Goal: Task Accomplishment & Management: Complete application form

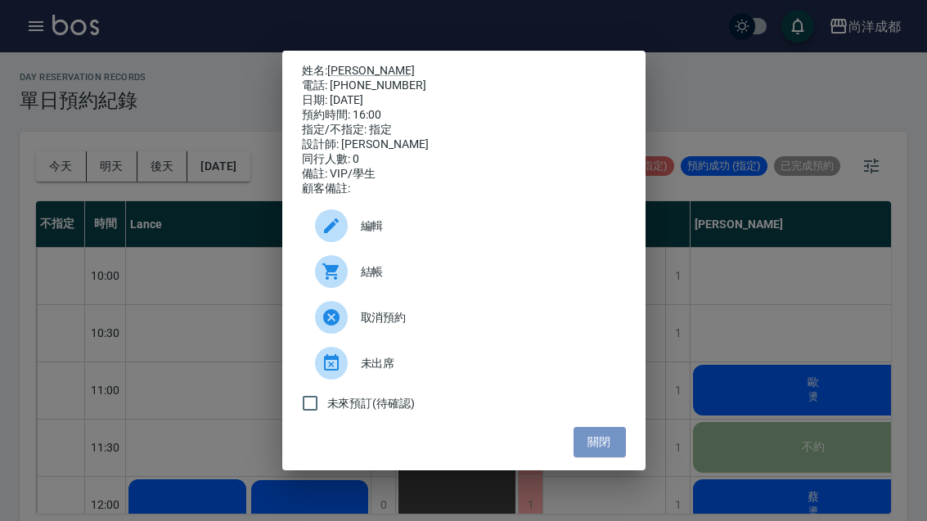
click at [602, 450] on button "關閉" at bounding box center [600, 442] width 52 height 30
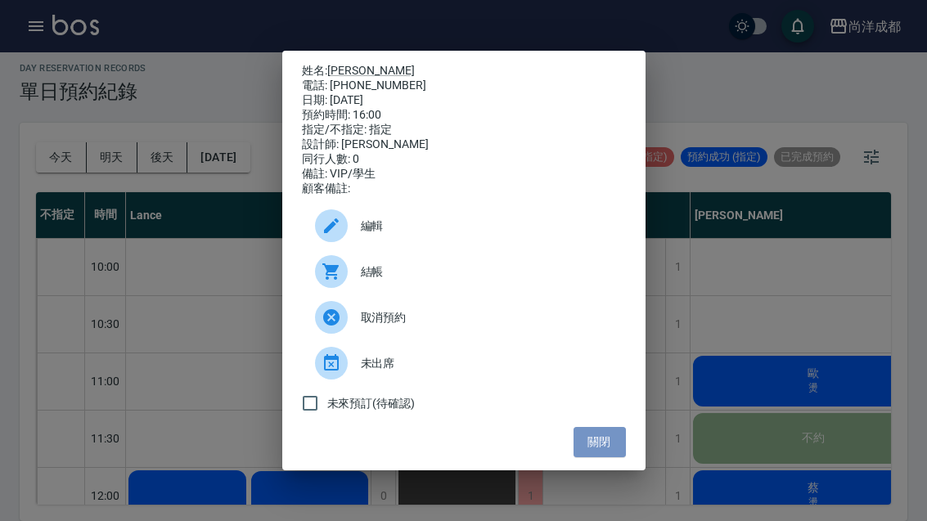
scroll to position [542, 8]
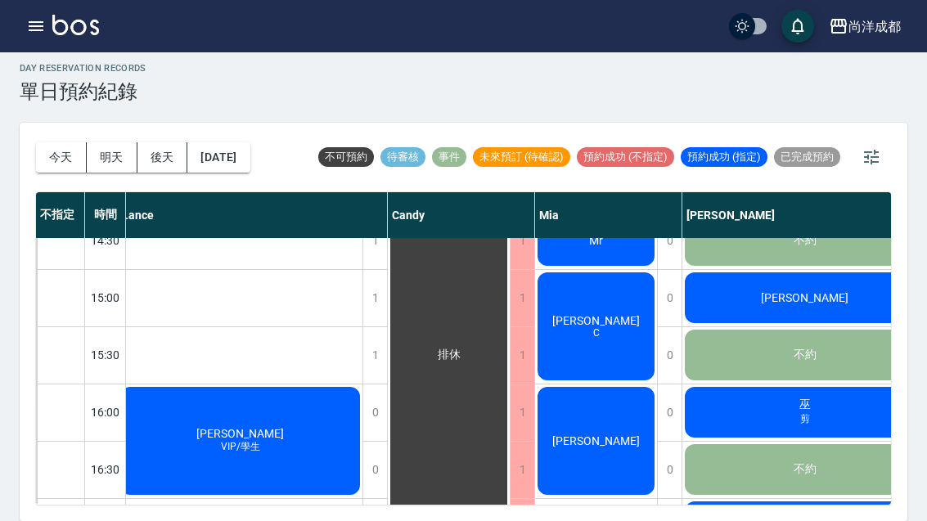
click at [798, 499] on div "[PERSON_NAME]" at bounding box center [805, 527] width 245 height 56
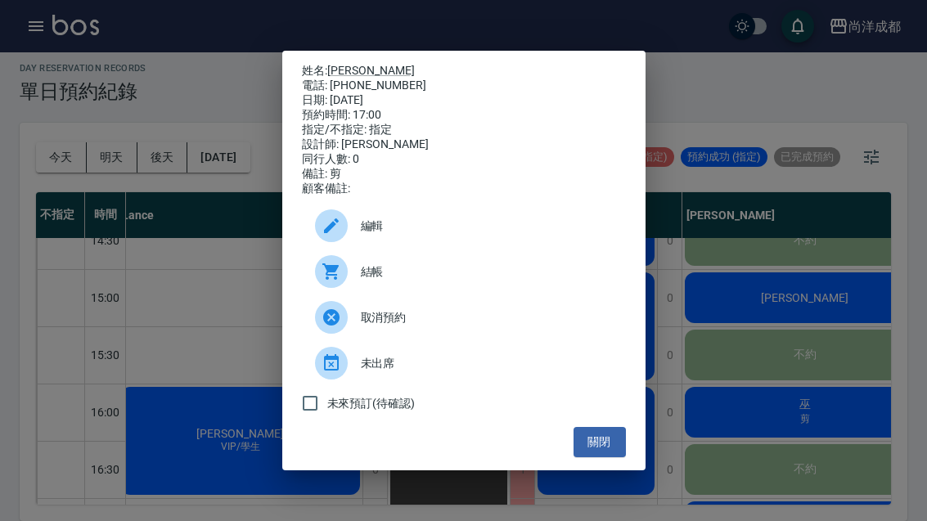
click at [200, 293] on div "姓名: [PERSON_NAME]: [PHONE_NUMBER] 日期: [DATE] 預約時間: 17:00 指定/不指定: 指定 設計師: [PERSO…" at bounding box center [463, 260] width 927 height 521
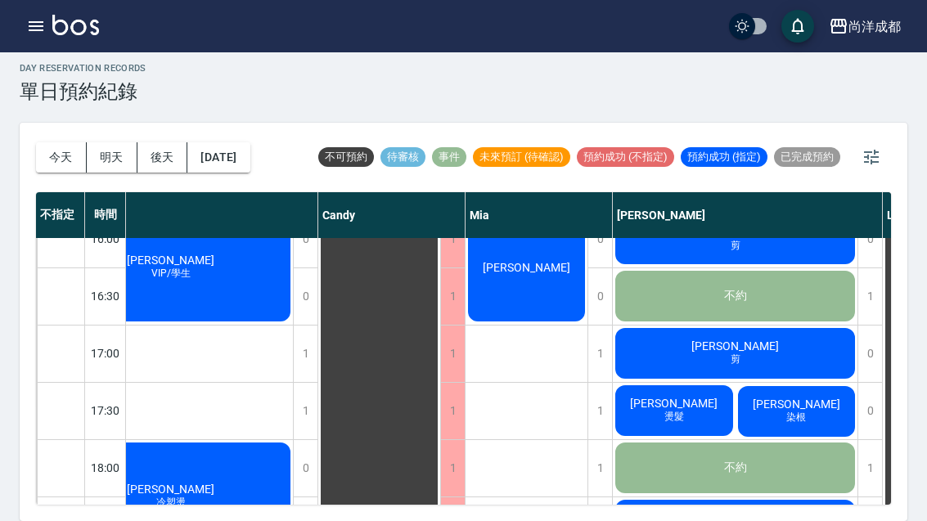
scroll to position [716, 73]
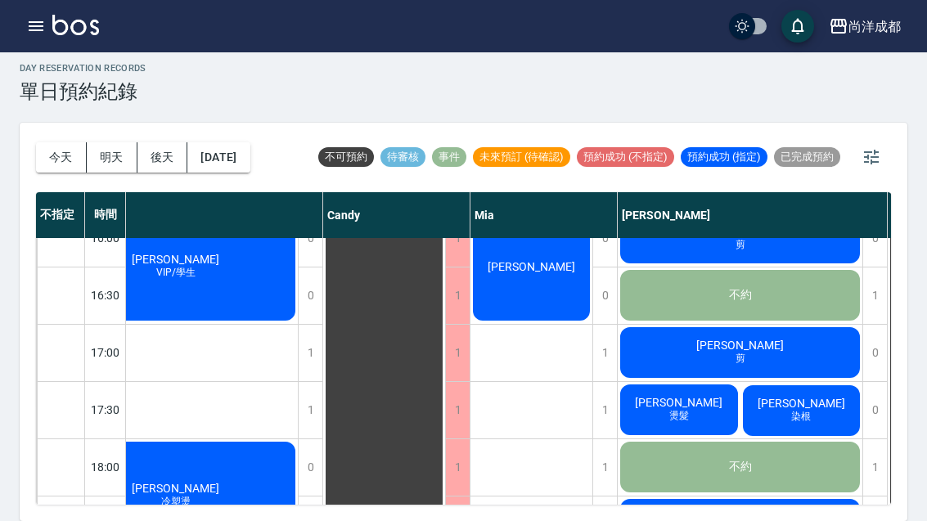
click at [635, 382] on div "[PERSON_NAME] 燙髮" at bounding box center [679, 410] width 123 height 56
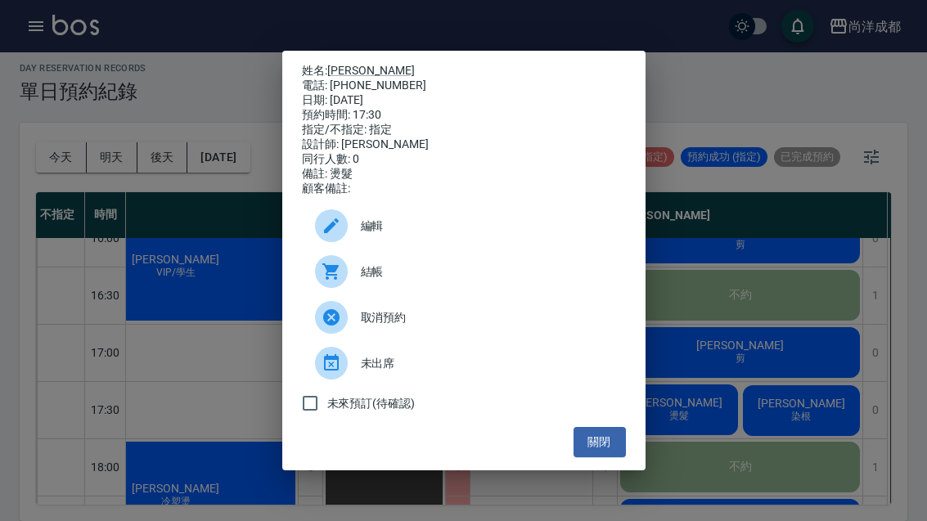
click at [149, 141] on div "姓名: [PERSON_NAME] 電話: [PHONE_NUMBER] 日期: [DATE] 預約時間: 17:30 指定/不指定: 指定 設計師: [PE…" at bounding box center [463, 260] width 927 height 521
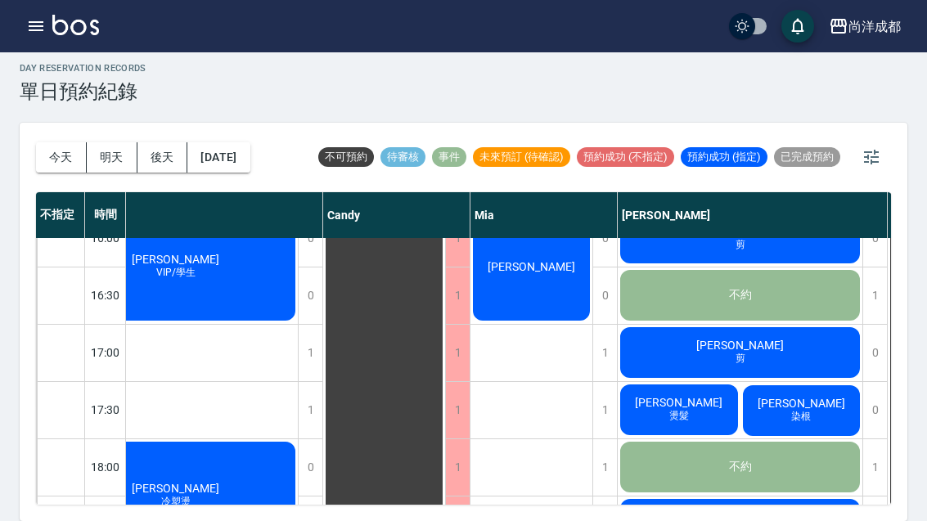
click at [639, 382] on div "[PERSON_NAME] 燙髮" at bounding box center [679, 410] width 123 height 56
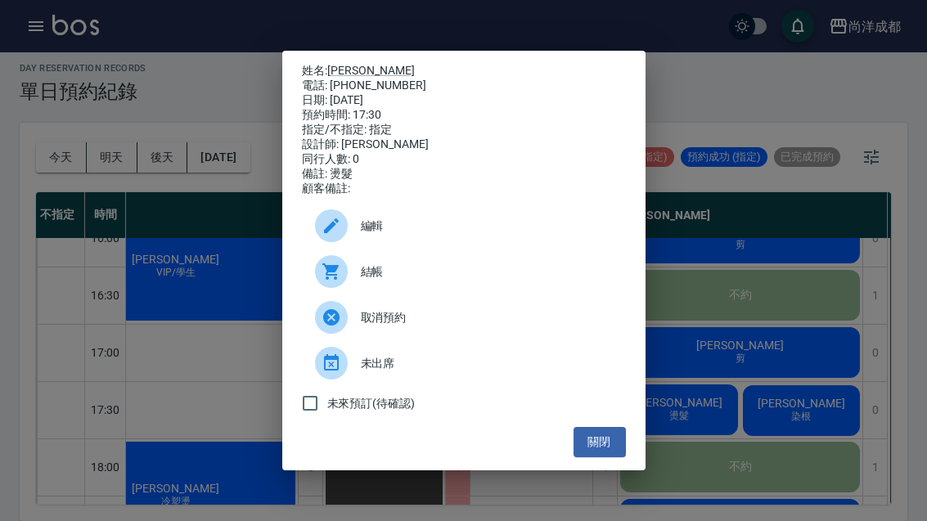
click at [216, 272] on div "姓名: [PERSON_NAME] 電話: [PHONE_NUMBER] 日期: [DATE] 預約時間: 17:30 指定/不指定: 指定 設計師: [PE…" at bounding box center [463, 260] width 927 height 521
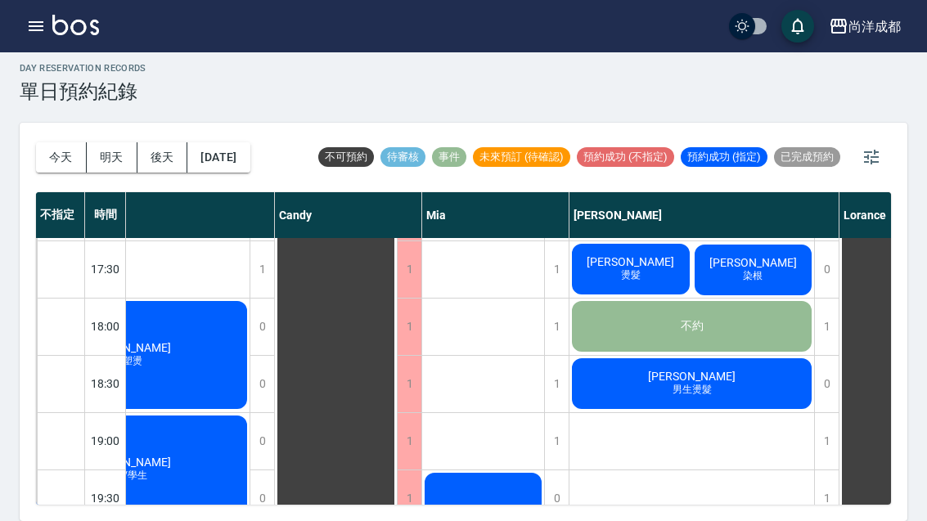
scroll to position [849, 124]
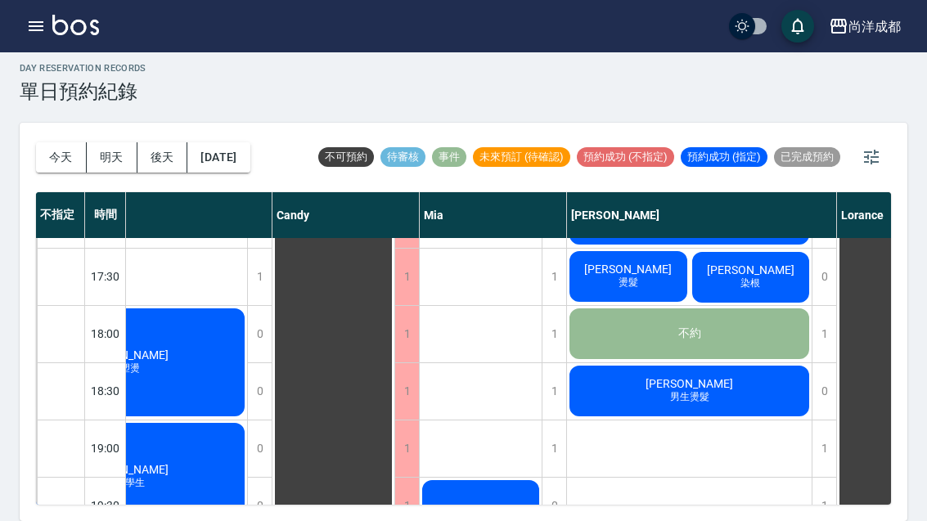
click at [754, 254] on div "[PERSON_NAME]" at bounding box center [751, 278] width 123 height 56
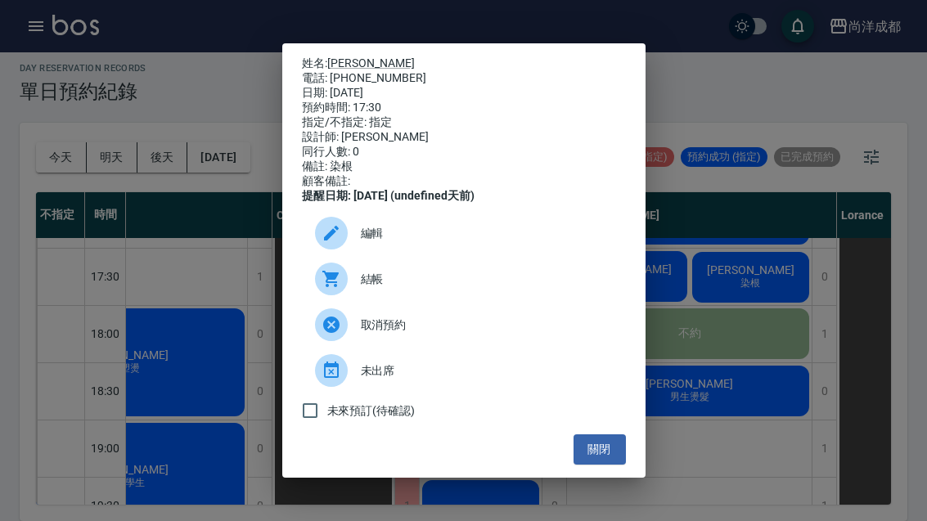
click at [607, 465] on button "關閉" at bounding box center [600, 450] width 52 height 30
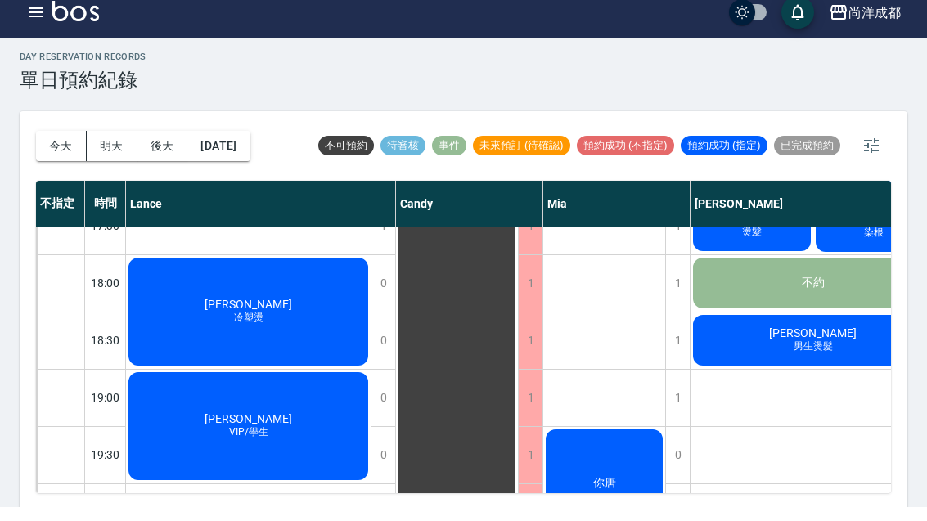
scroll to position [4, 0]
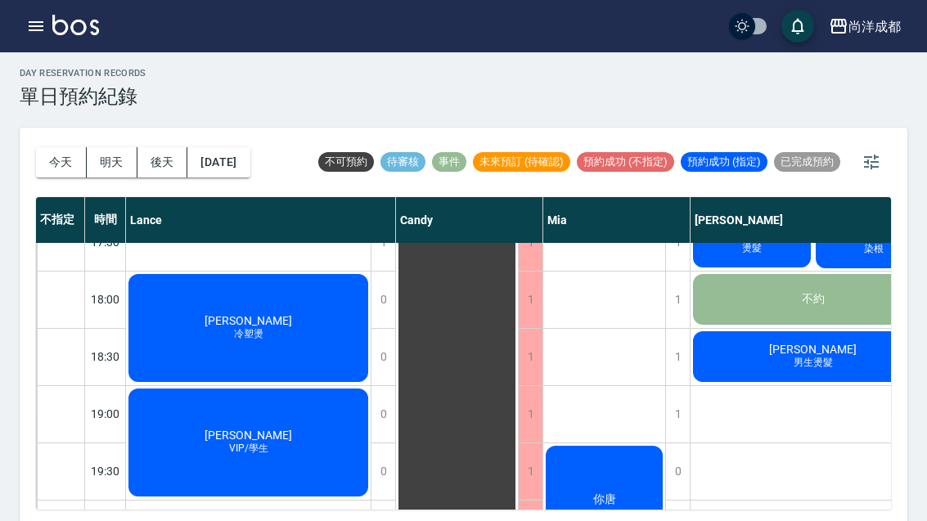
click at [259, 315] on span "[PERSON_NAME]" at bounding box center [248, 320] width 94 height 13
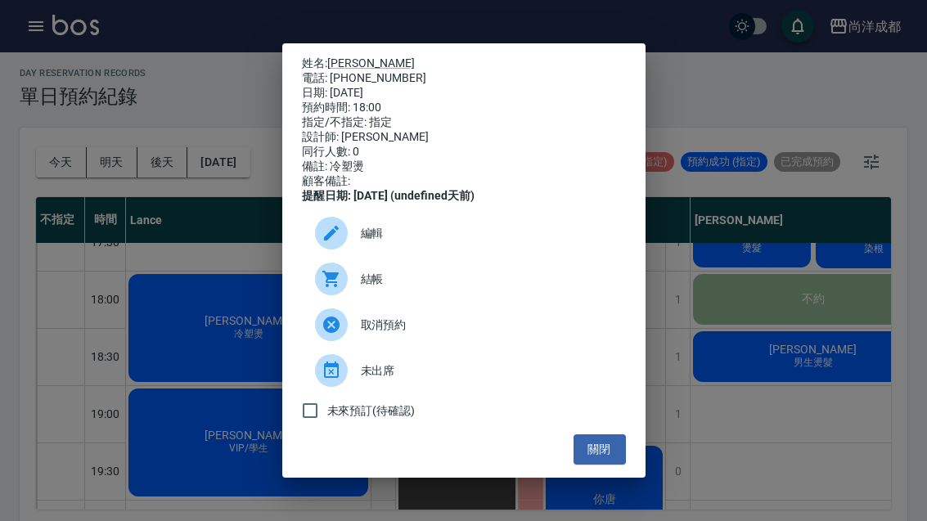
click at [61, 286] on div "姓名: [PERSON_NAME]: [PHONE_NUMBER] 日期: [DATE] 預約時間: 18:00 指定/不指定: 指定 設計師: [PERSO…" at bounding box center [463, 260] width 927 height 521
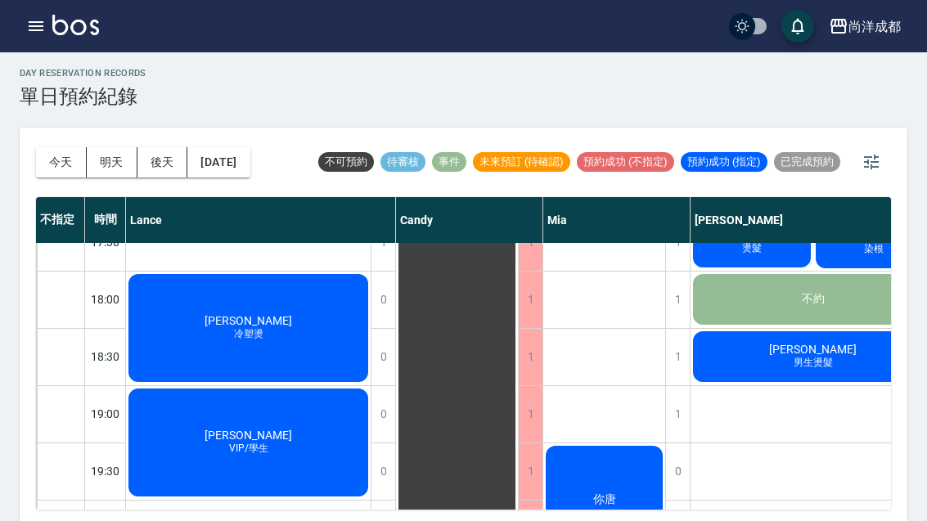
click at [55, 163] on button "今天" at bounding box center [61, 162] width 51 height 30
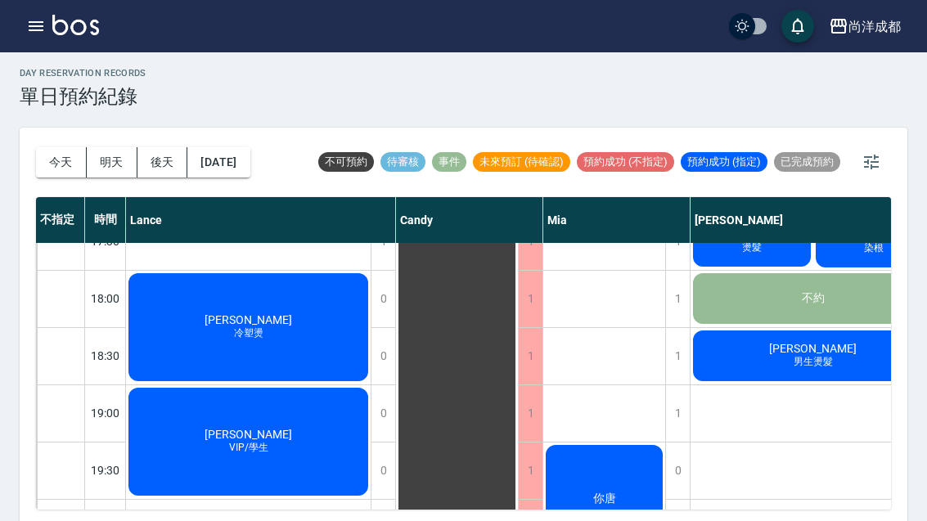
scroll to position [889, 0]
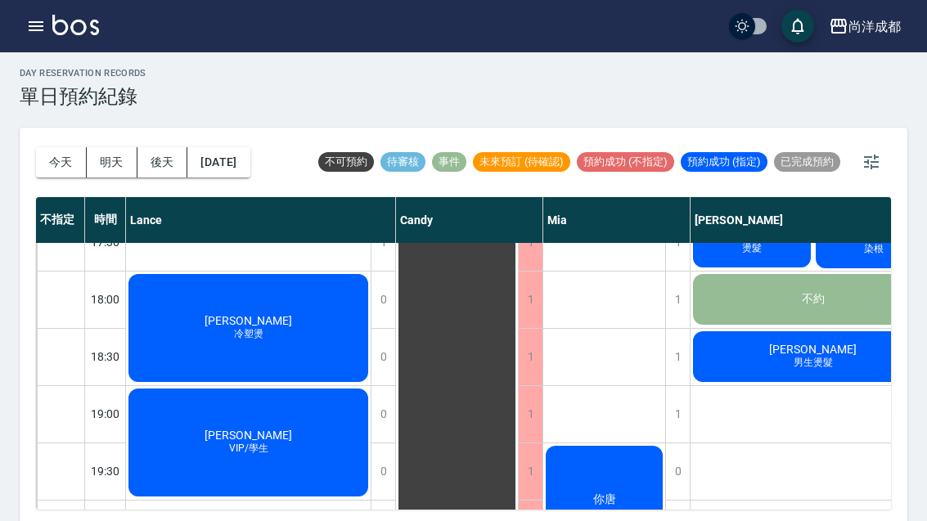
click at [745, 373] on div "[PERSON_NAME]燙髮" at bounding box center [813, 357] width 245 height 56
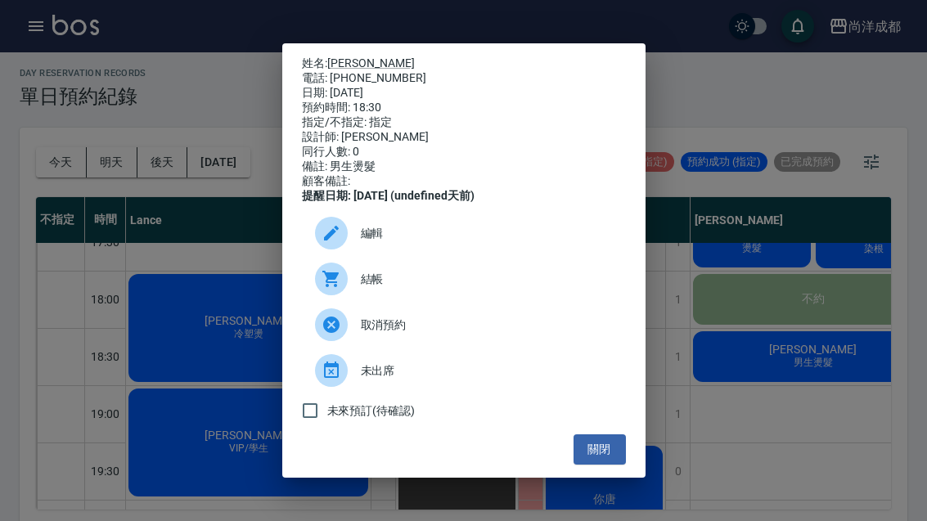
click at [587, 465] on button "關閉" at bounding box center [600, 450] width 52 height 30
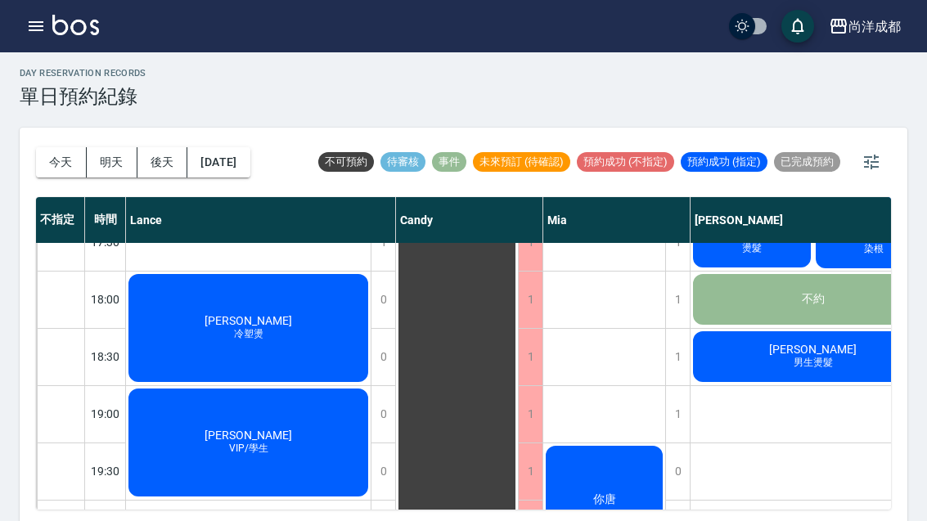
click at [309, 476] on div "[PERSON_NAME]VIP/學生" at bounding box center [248, 442] width 245 height 113
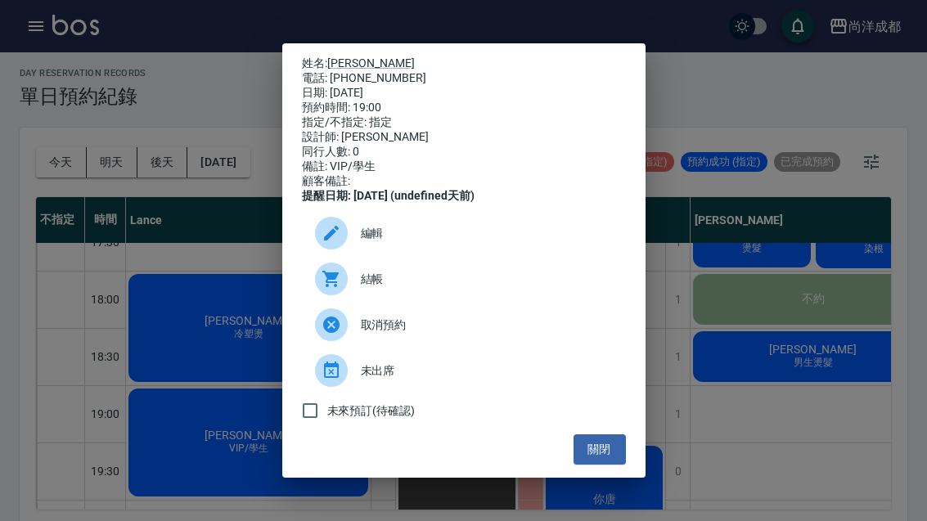
click at [588, 465] on button "關閉" at bounding box center [600, 450] width 52 height 30
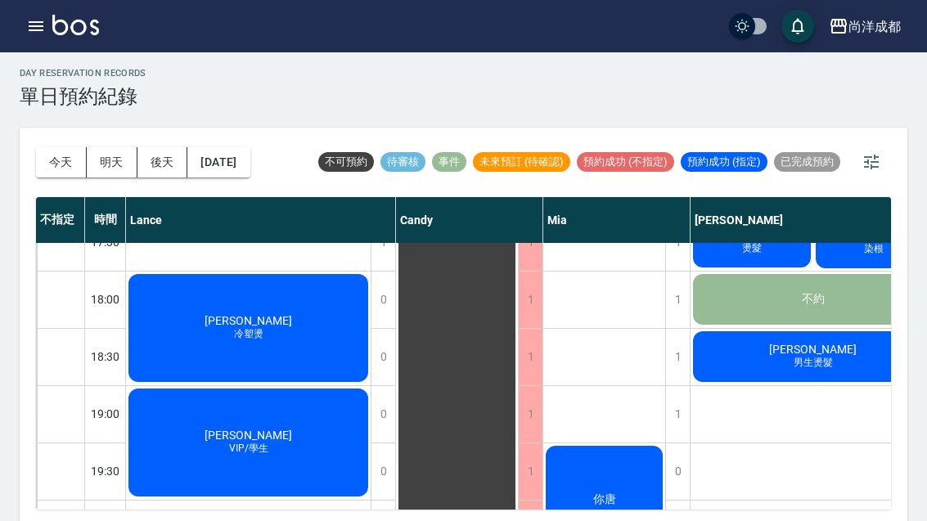
click at [598, 516] on div "你唐" at bounding box center [604, 500] width 122 height 113
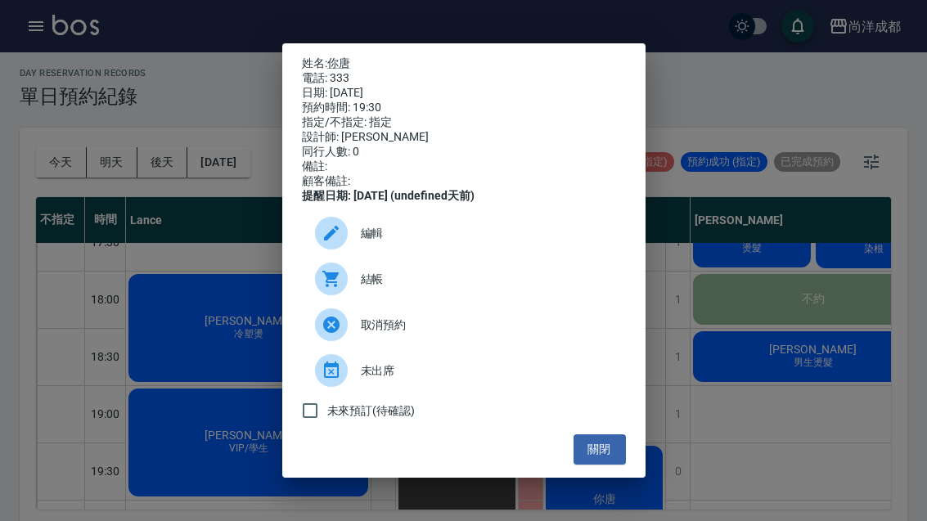
click at [730, 373] on div "姓名: 你唐 電話: 333 日期: [DATE] 預約時間: 19:30 指定/不指定: 指定 設計師: [PERSON_NAME] 同行人數: 0 備註:…" at bounding box center [463, 260] width 927 height 521
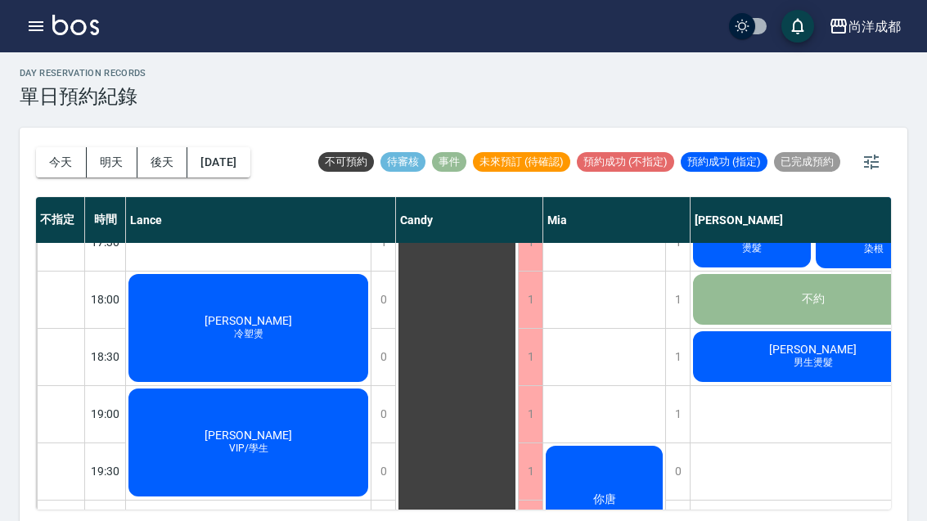
click at [245, 169] on button "[DATE]" at bounding box center [218, 162] width 62 height 30
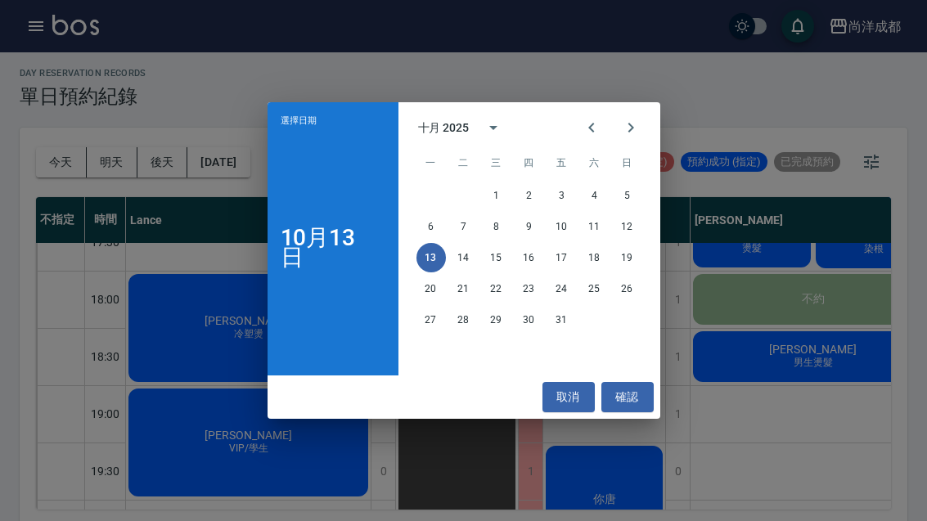
click at [593, 273] on button "18" at bounding box center [594, 257] width 29 height 29
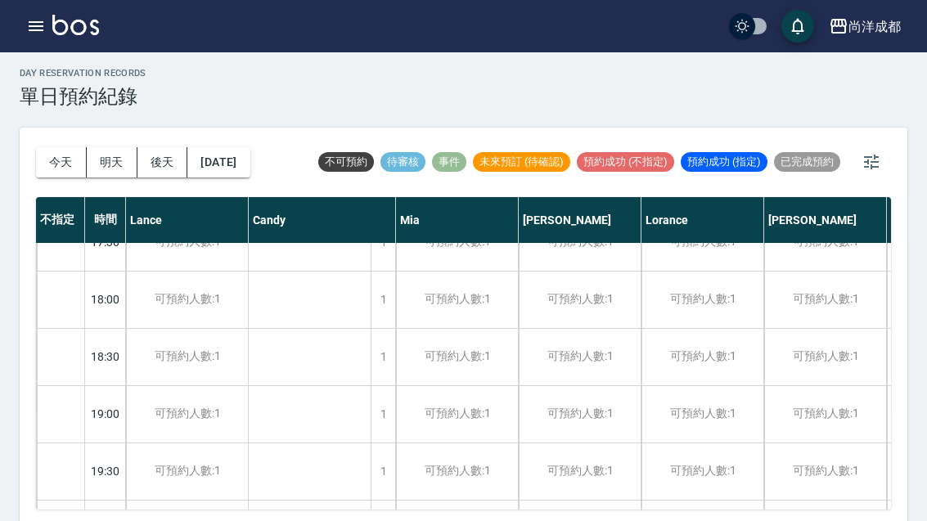
click at [232, 155] on button "[DATE]" at bounding box center [218, 162] width 62 height 30
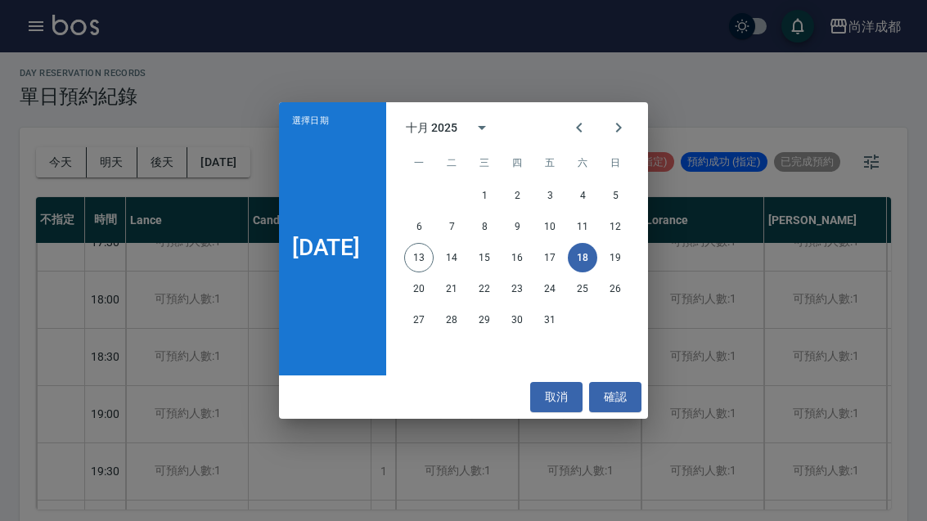
click at [630, 412] on button "確認" at bounding box center [615, 397] width 52 height 30
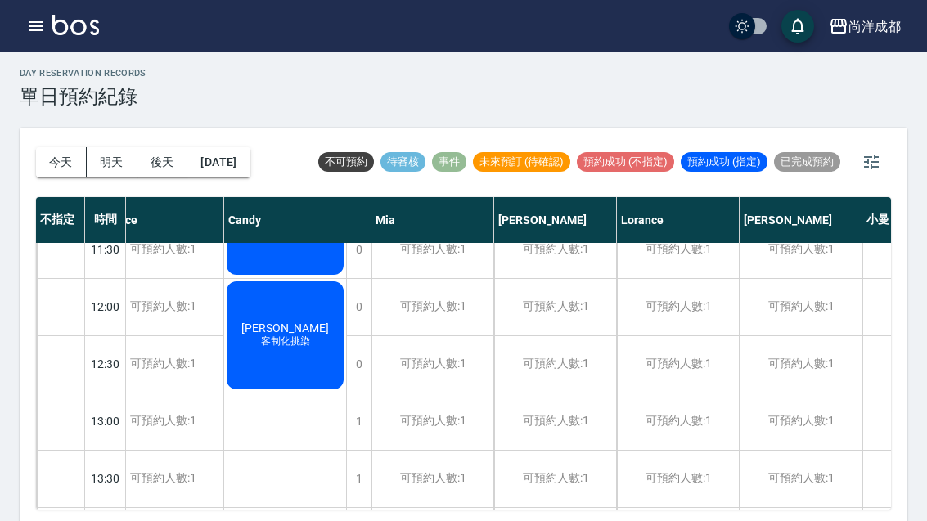
scroll to position [195, 23]
click at [563, 367] on div "可預約人數:1" at bounding box center [557, 364] width 122 height 56
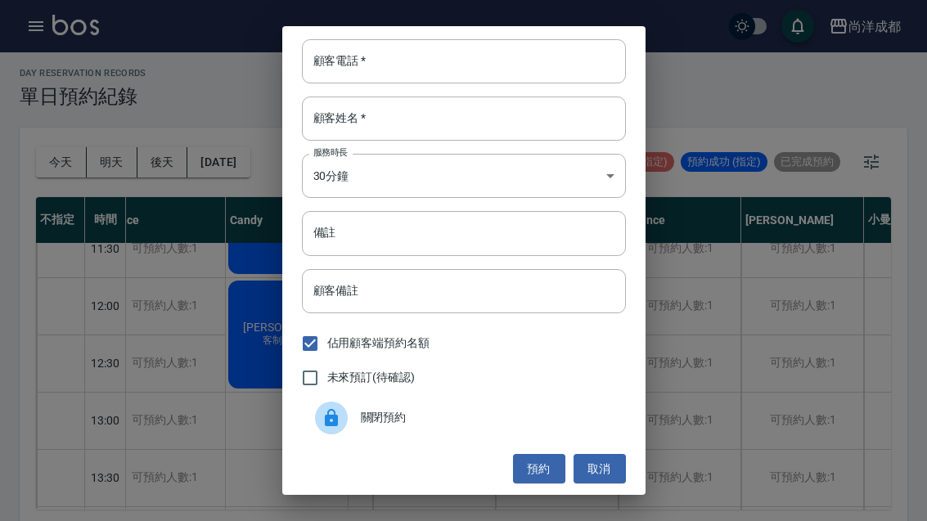
click at [488, 83] on input "顧客電話   *" at bounding box center [464, 61] width 324 height 44
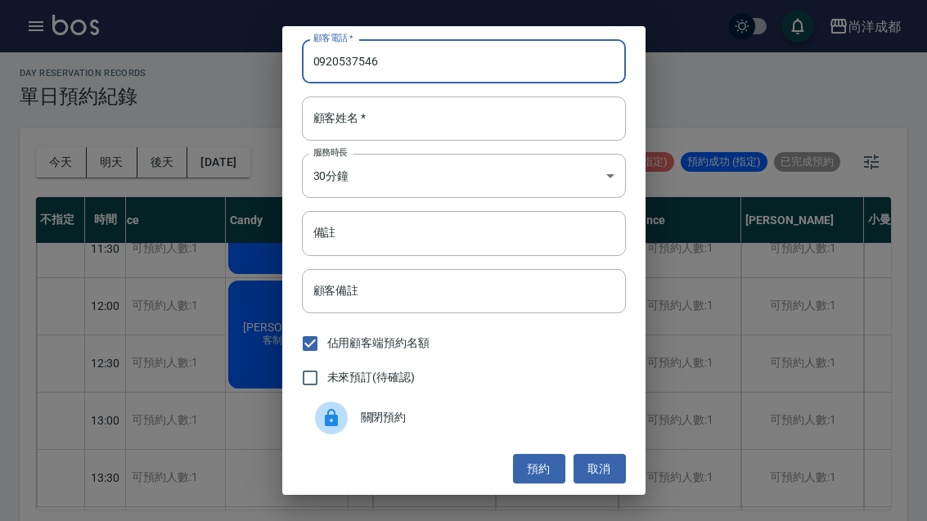
type input "0920537546"
click at [485, 141] on input "顧客姓名   *" at bounding box center [464, 119] width 324 height 44
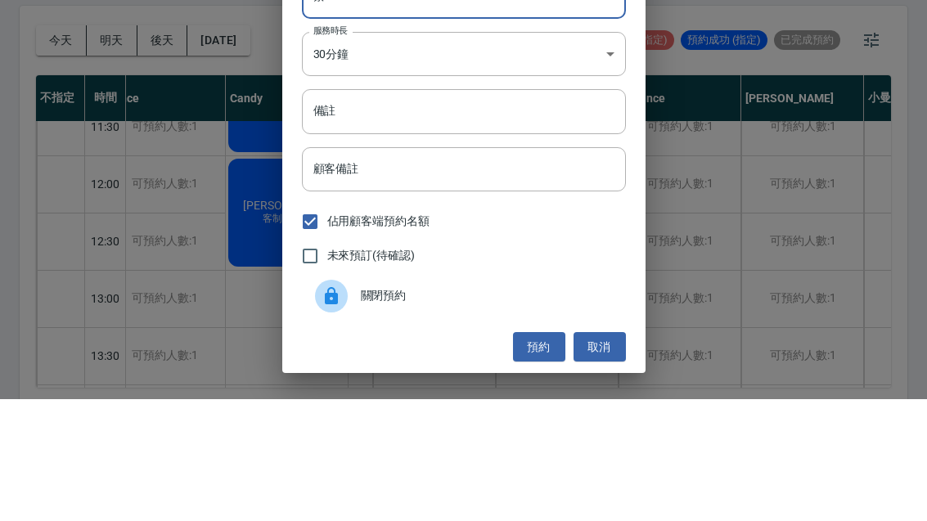
type input "蔡"
click at [440, 211] on input "備註" at bounding box center [464, 233] width 324 height 44
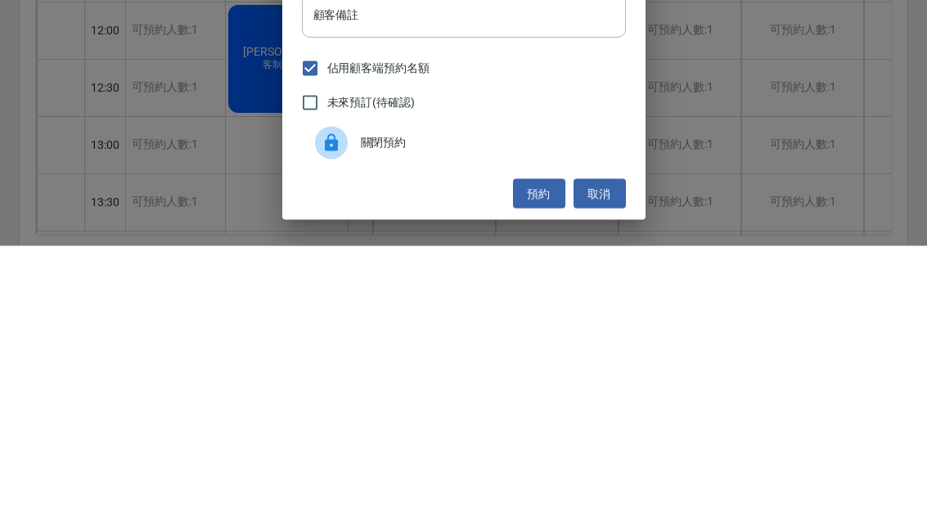
type input "剪"
click at [538, 454] on button "預約" at bounding box center [539, 469] width 52 height 30
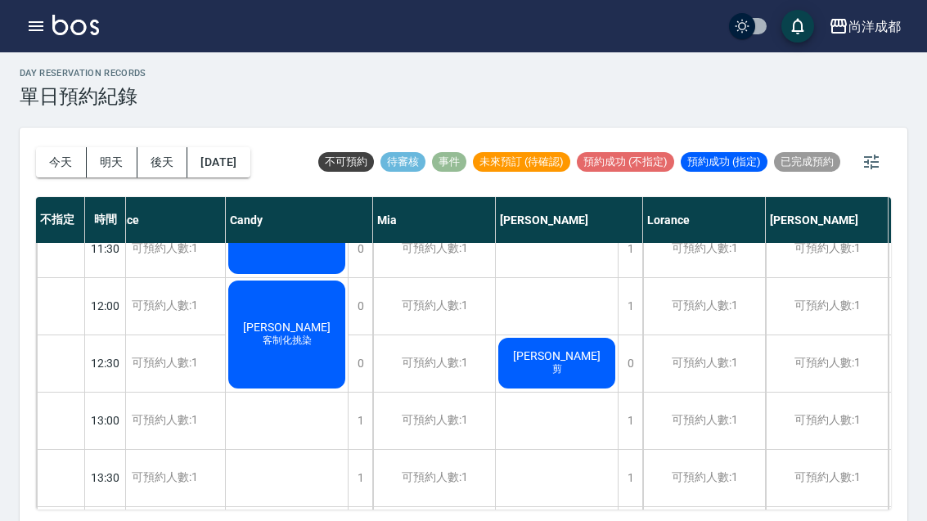
click at [227, 158] on button "[DATE]" at bounding box center [218, 162] width 62 height 30
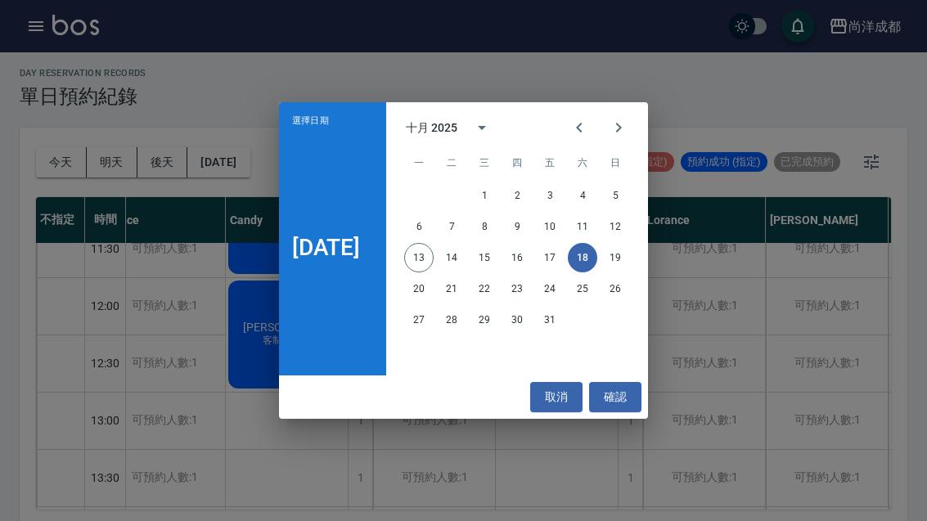
click at [106, 80] on div "選擇日期 [DATE] 十月 2025 一 二 三 四 五 六 日 1 2 3 4 5 6 7 8 9 10 11 12 13 14 15 16 17 18 …" at bounding box center [463, 260] width 927 height 521
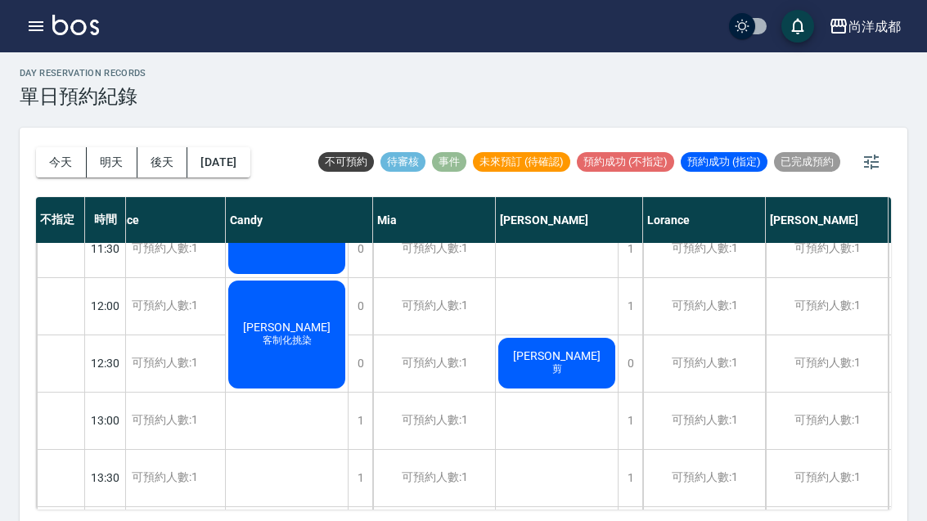
click at [47, 173] on button "今天" at bounding box center [61, 162] width 51 height 30
click at [46, 172] on div at bounding box center [463, 260] width 927 height 521
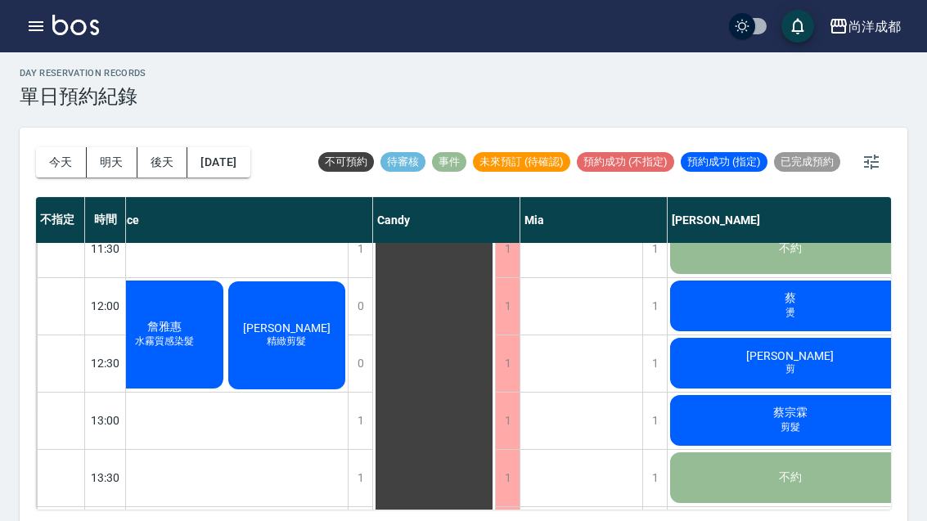
click at [52, 153] on button "今天" at bounding box center [61, 162] width 51 height 30
click at [60, 154] on button "今天" at bounding box center [61, 162] width 51 height 30
click at [222, 156] on button "[DATE]" at bounding box center [218, 162] width 62 height 30
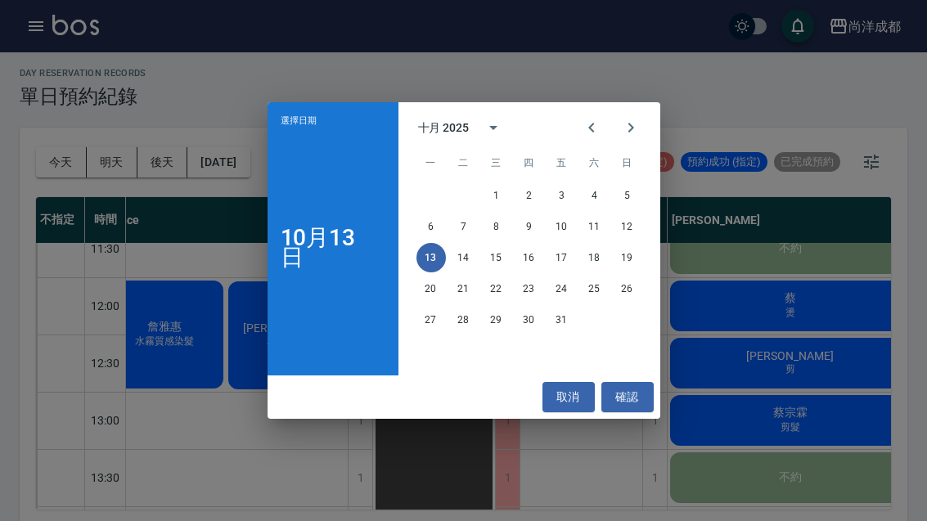
click at [591, 273] on button "18" at bounding box center [594, 257] width 29 height 29
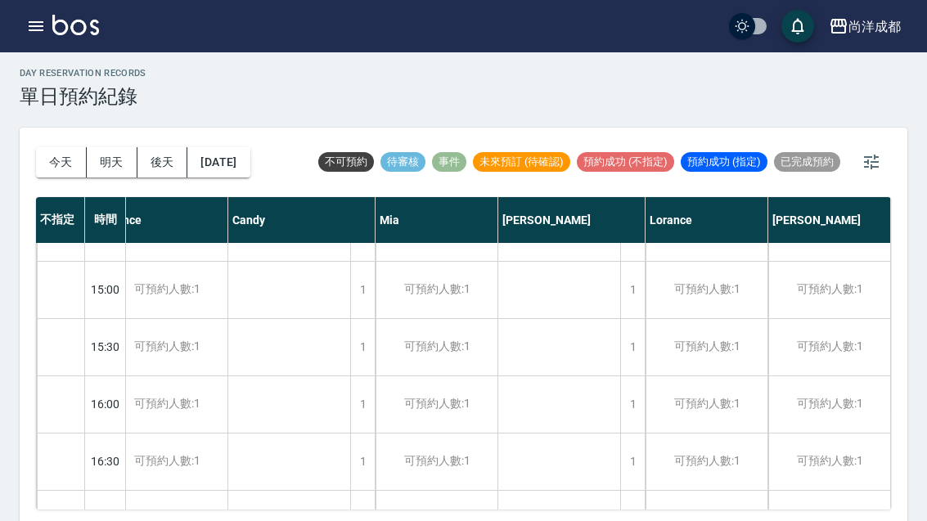
scroll to position [556, 20]
click at [647, 449] on div "可預約人數:1" at bounding box center [707, 460] width 122 height 56
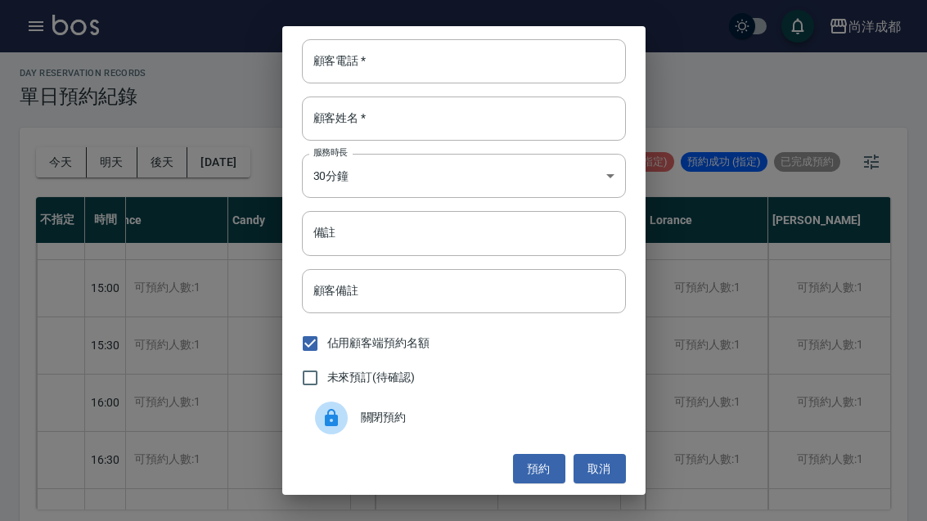
click at [589, 484] on button "取消" at bounding box center [600, 469] width 52 height 30
click at [588, 484] on button "取消" at bounding box center [600, 469] width 52 height 30
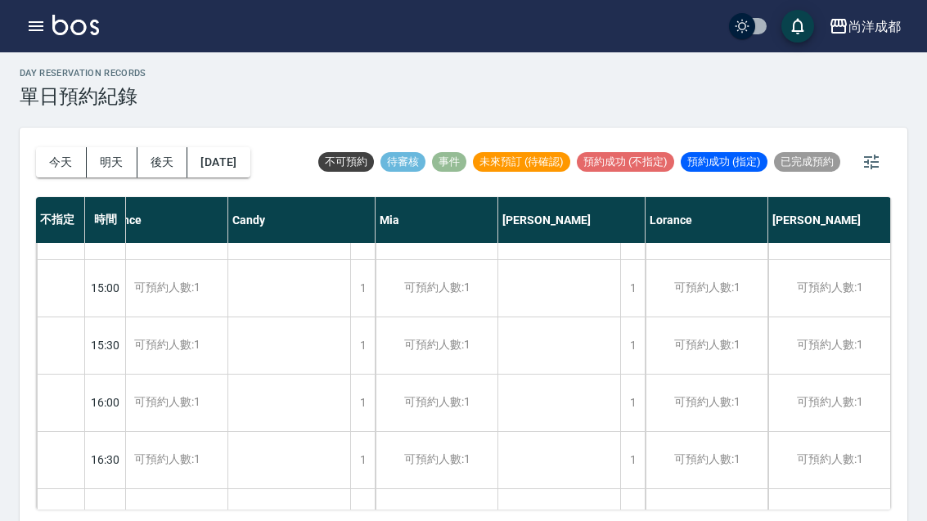
click at [634, 455] on div "1" at bounding box center [632, 460] width 25 height 56
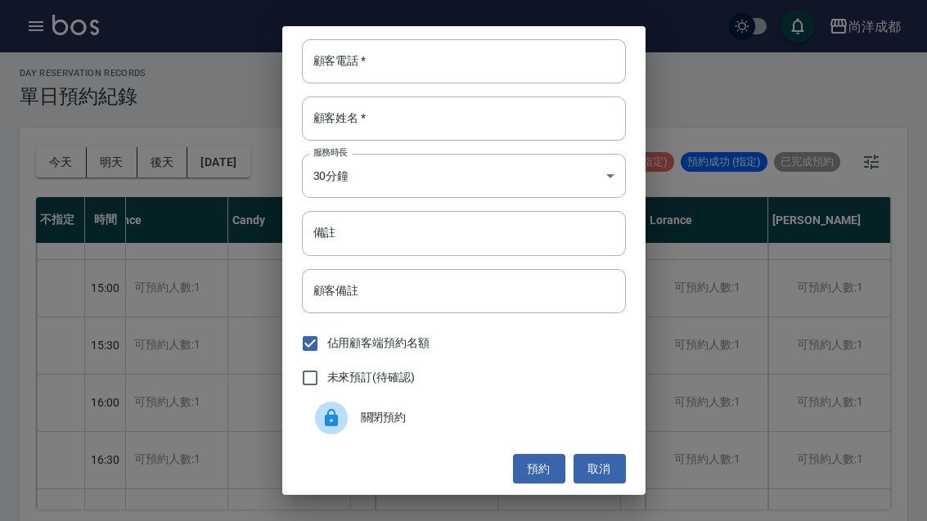
click at [343, 79] on div "顧客電話   * 顧客電話   *" at bounding box center [464, 61] width 324 height 44
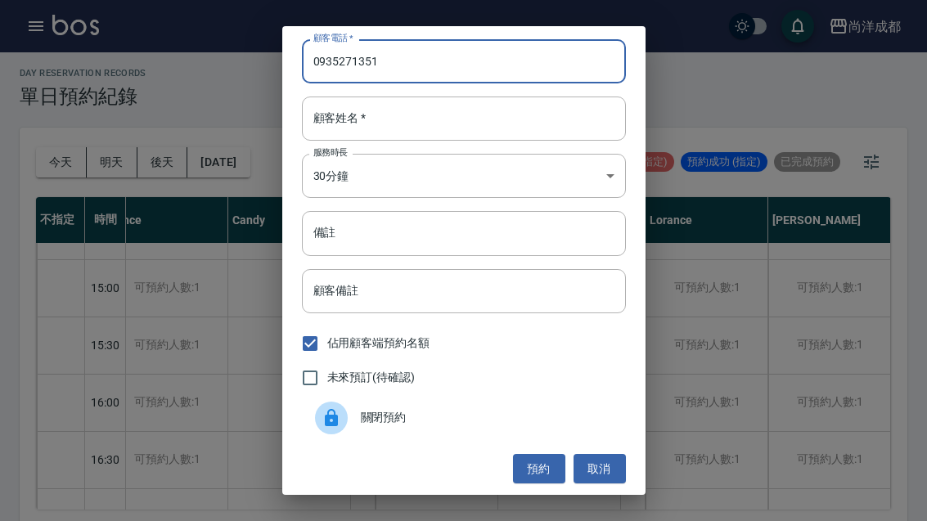
type input "0935271351"
click at [335, 141] on div "顧客姓名   * 顧客姓名   *" at bounding box center [464, 119] width 324 height 44
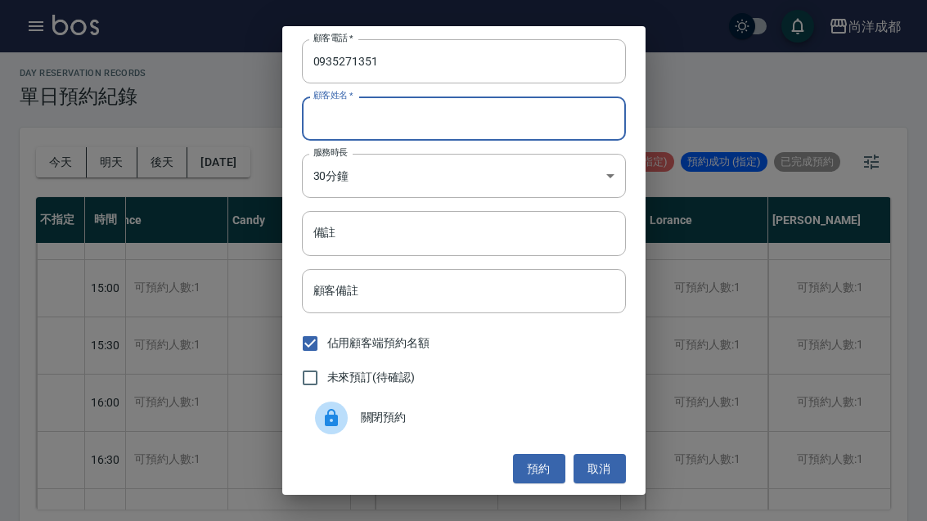
type input "ㄔ"
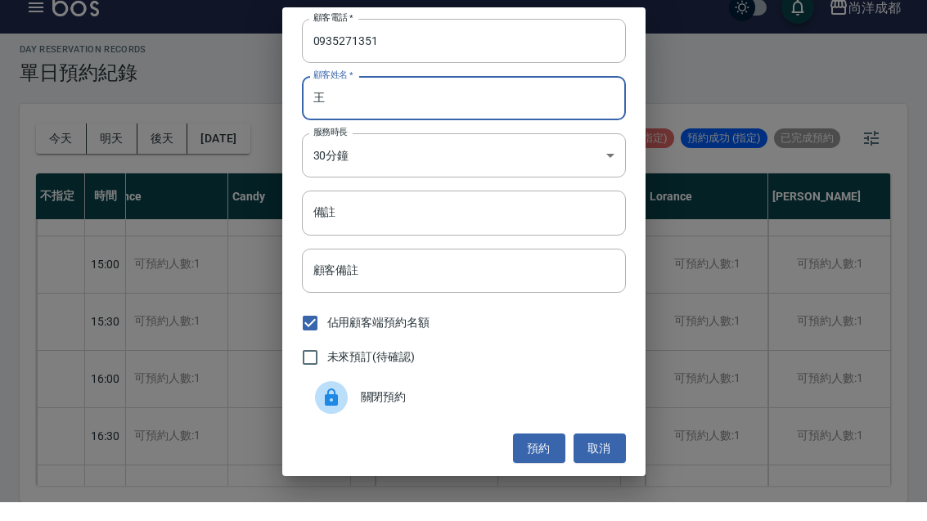
scroll to position [56, 0]
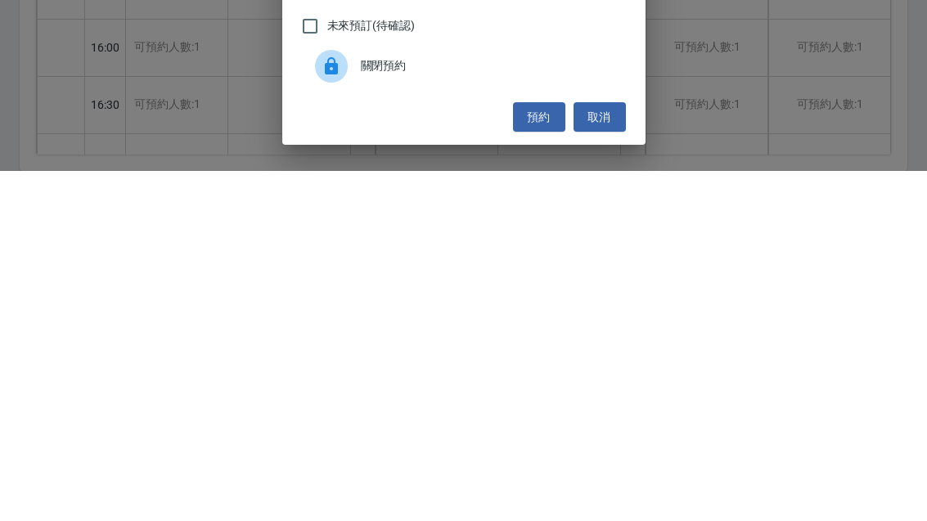
type input "王"
click at [545, 453] on button "預約" at bounding box center [539, 468] width 52 height 30
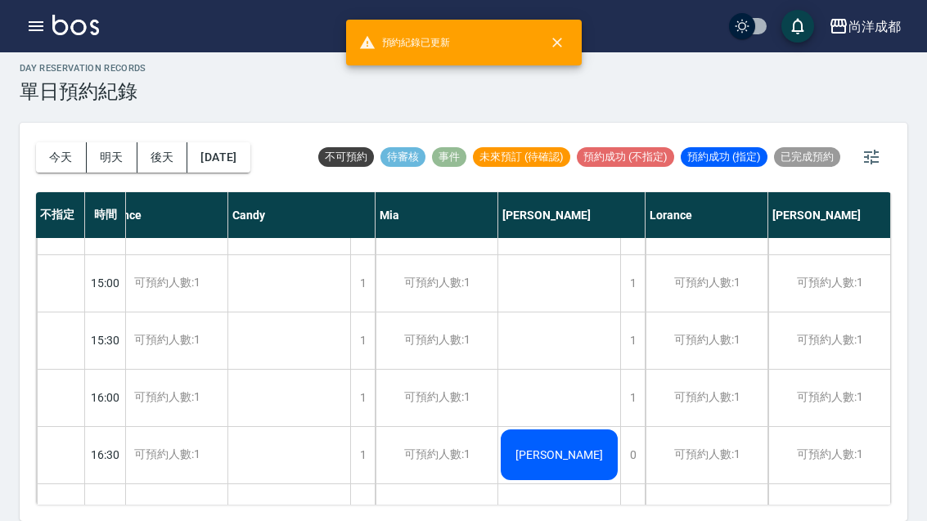
click at [580, 427] on div "[PERSON_NAME]" at bounding box center [559, 455] width 122 height 56
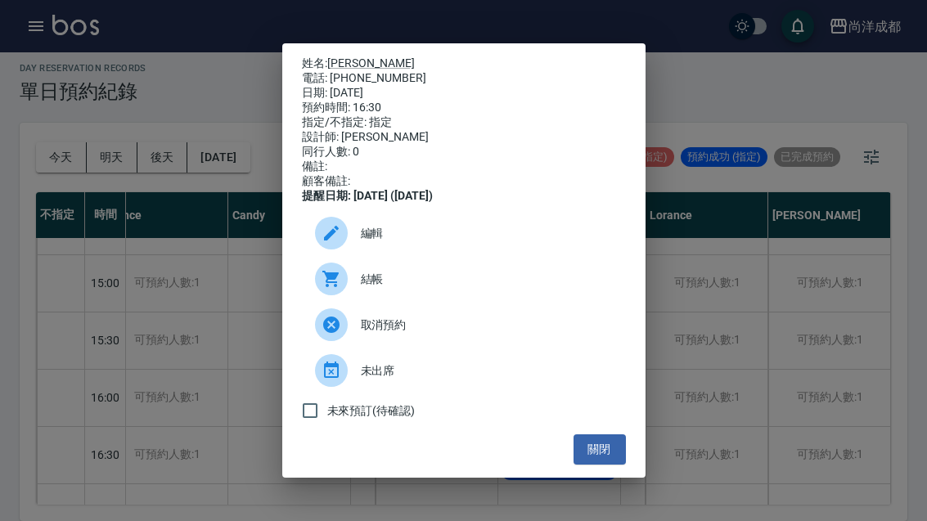
click at [399, 242] on span "編輯" at bounding box center [487, 233] width 252 height 17
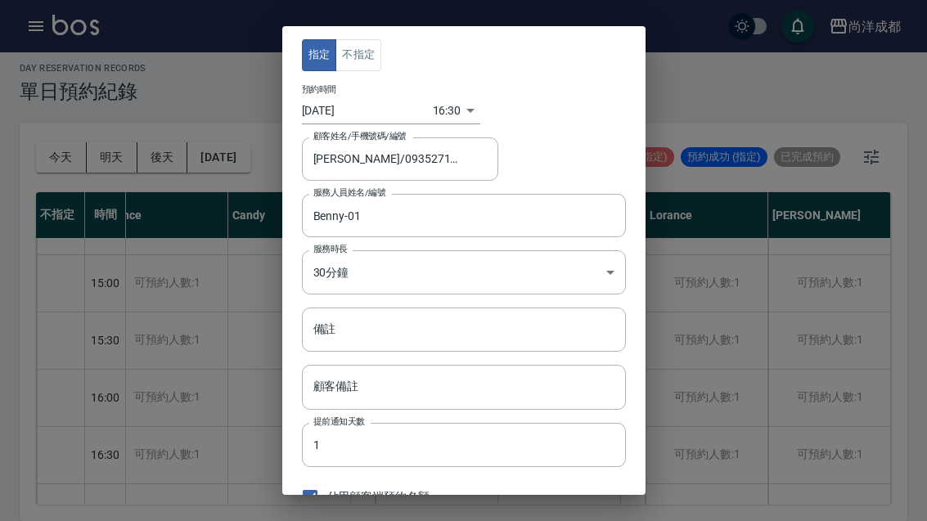
type input "[PERSON_NAME]/0935271351/"
type input "Benny-01"
click at [341, 255] on body "尚洋成都 登出 櫃檯作業 打帳單 帳單列表 營業儀表板 高階收支登錄 材料自購登錄 每日結帳 排班表 預約管理 預約管理 單日預約紀錄 單週預約紀錄 報表及分…" at bounding box center [463, 256] width 927 height 530
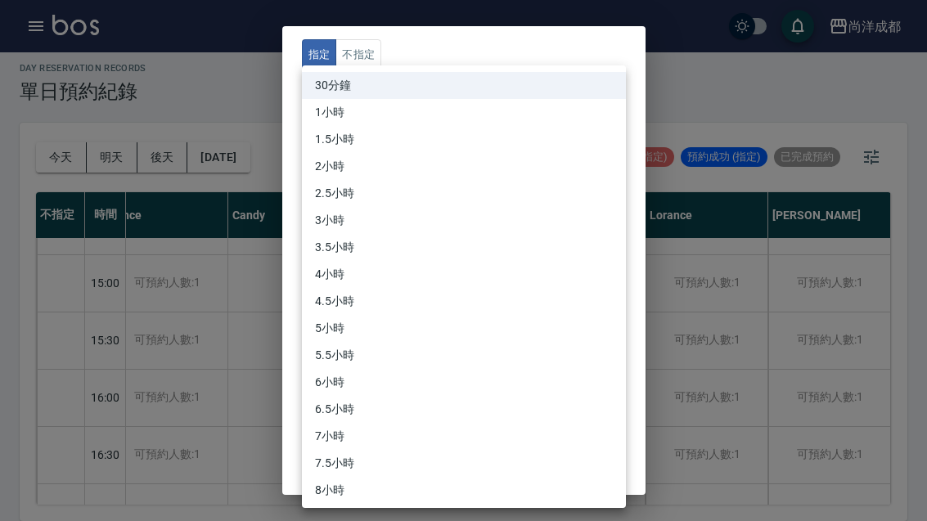
click at [638, 39] on div at bounding box center [463, 260] width 927 height 521
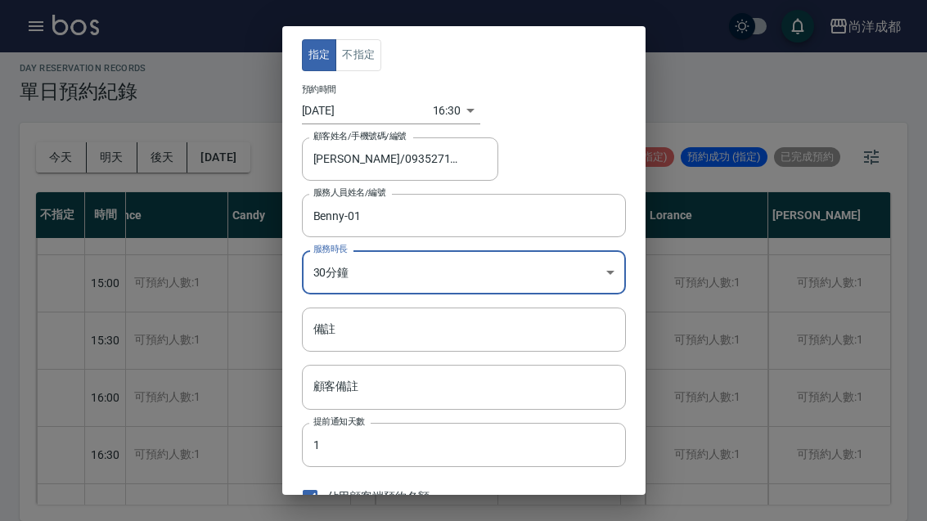
click at [542, 47] on div "指定 不指定" at bounding box center [464, 55] width 324 height 32
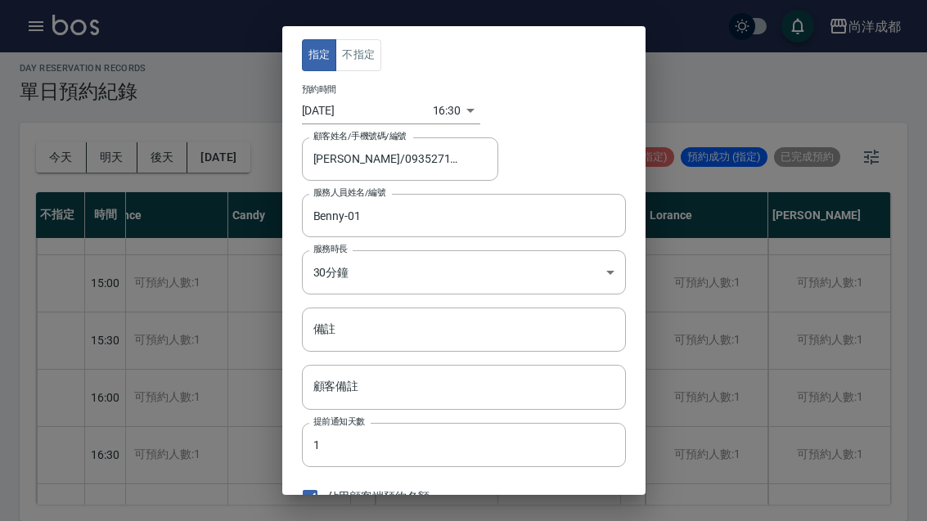
click at [444, 115] on body "尚洋成都 登出 櫃檯作業 打帳單 帳單列表 營業儀表板 高階收支登錄 材料自購登錄 每日結帳 排班表 預約管理 預約管理 單日預約紀錄 單週預約紀錄 報表及分…" at bounding box center [463, 256] width 927 height 530
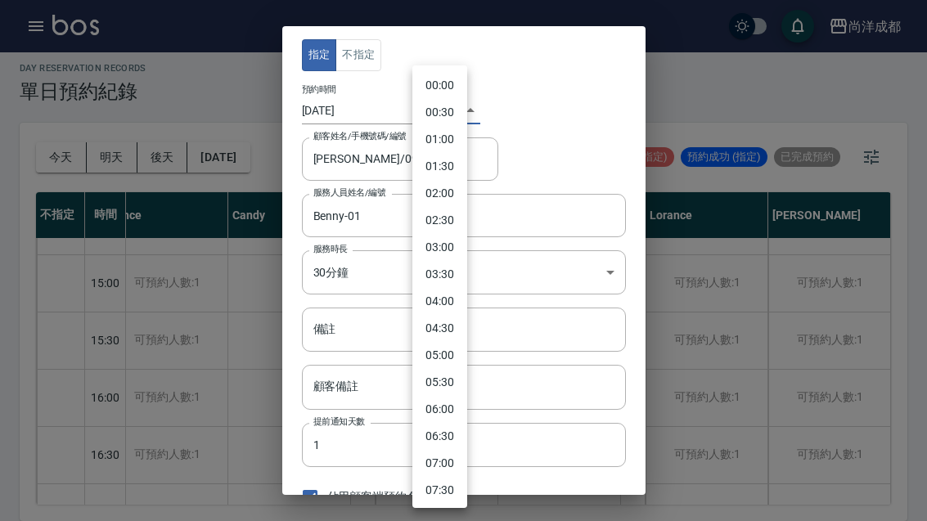
scroll to position [690, 0]
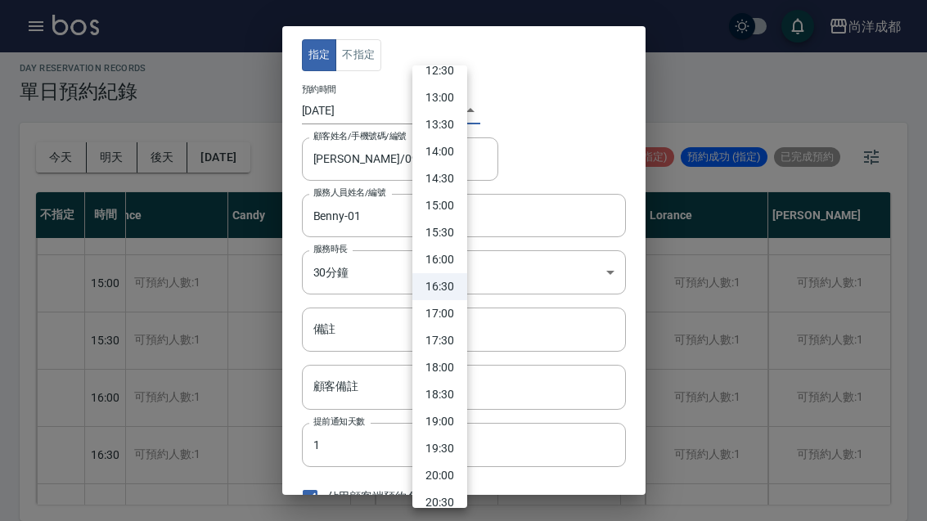
click at [448, 317] on li "17:00" at bounding box center [439, 313] width 55 height 27
type input "1760778000000"
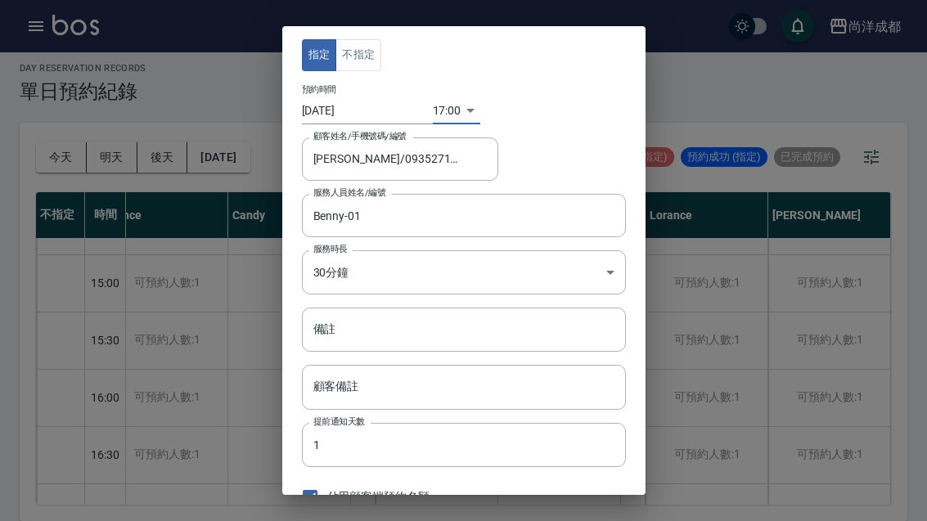
click at [481, 327] on input "備註" at bounding box center [464, 330] width 324 height 44
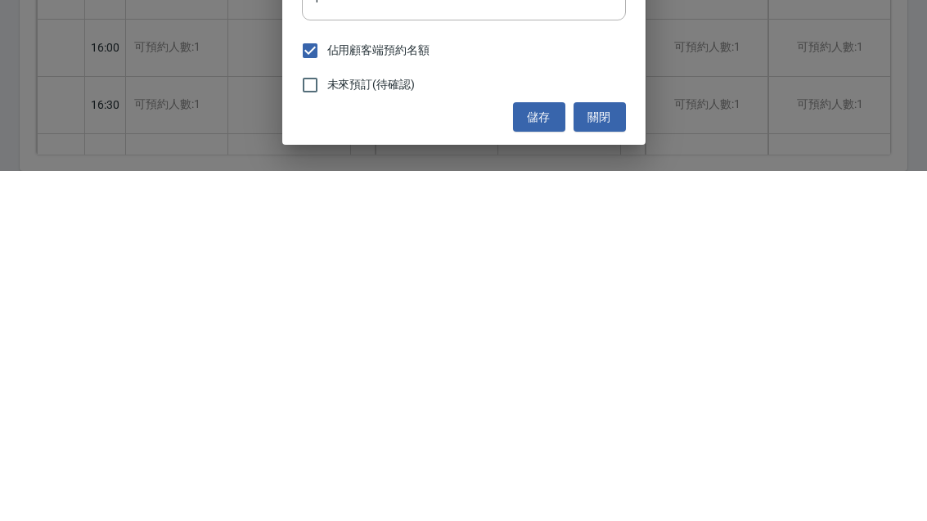
scroll to position [96, 0]
type input "剪"
click at [534, 453] on button "儲存" at bounding box center [539, 468] width 52 height 30
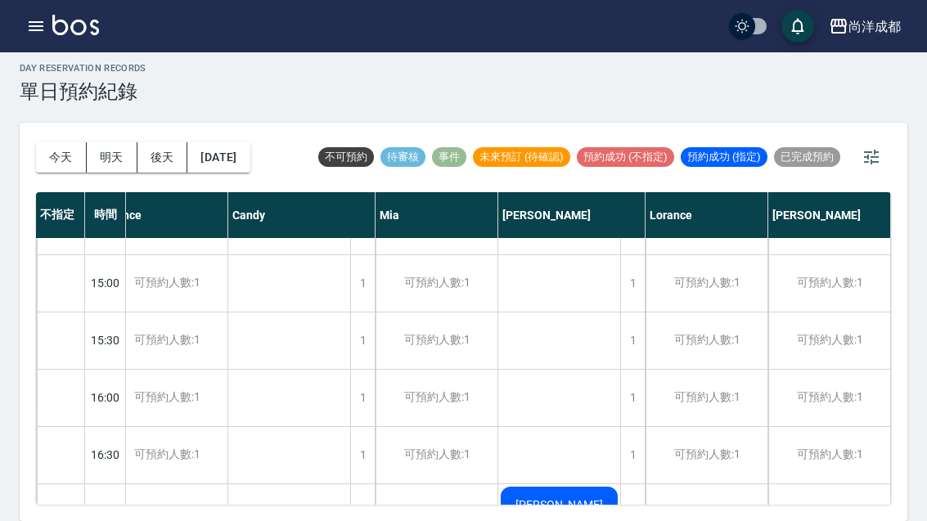
click at [38, 142] on button "今天" at bounding box center [61, 157] width 51 height 30
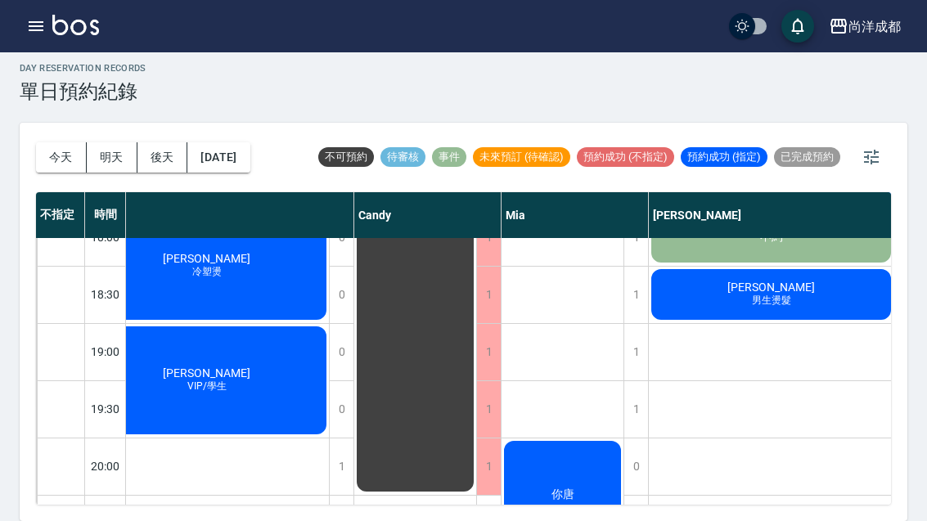
scroll to position [946, 42]
click at [36, 142] on button "今天" at bounding box center [61, 157] width 51 height 30
click at [218, 142] on button "[DATE]" at bounding box center [218, 157] width 62 height 30
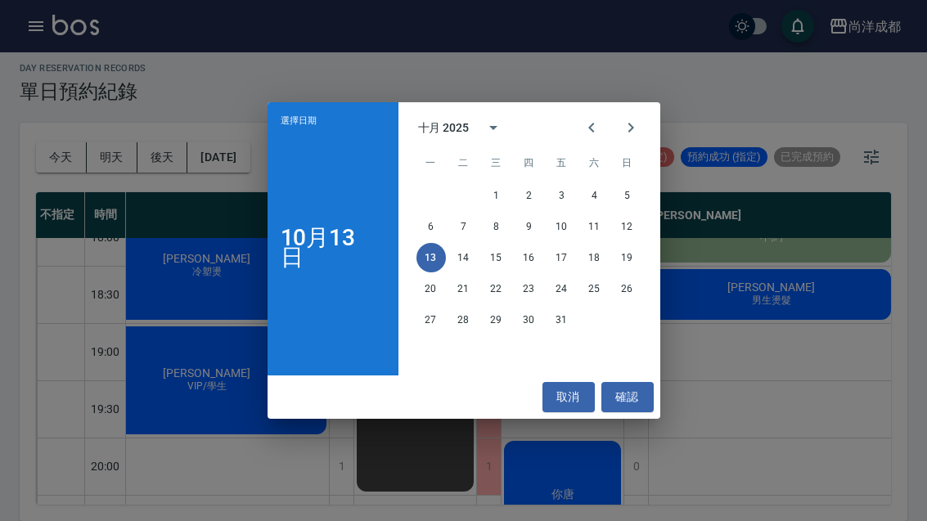
click at [592, 260] on button "18" at bounding box center [594, 257] width 29 height 29
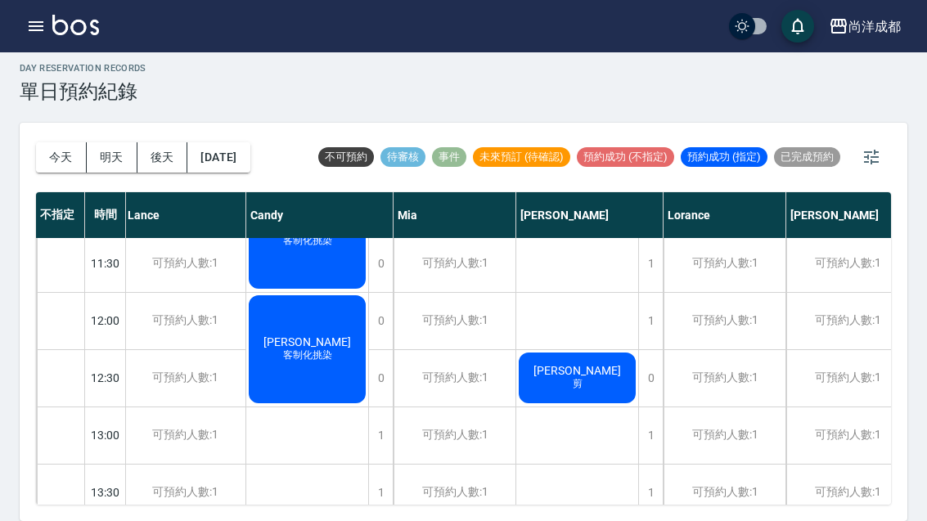
scroll to position [177, 4]
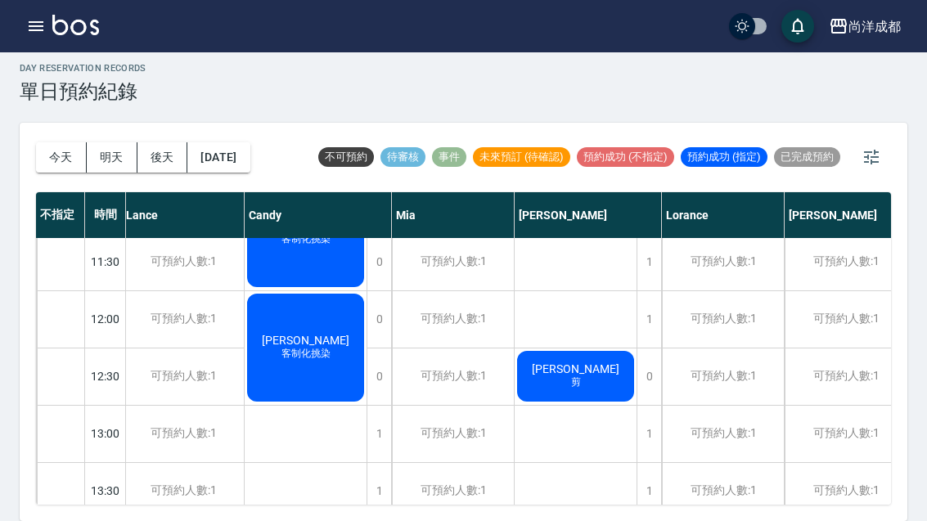
click at [645, 406] on div "1" at bounding box center [649, 434] width 25 height 56
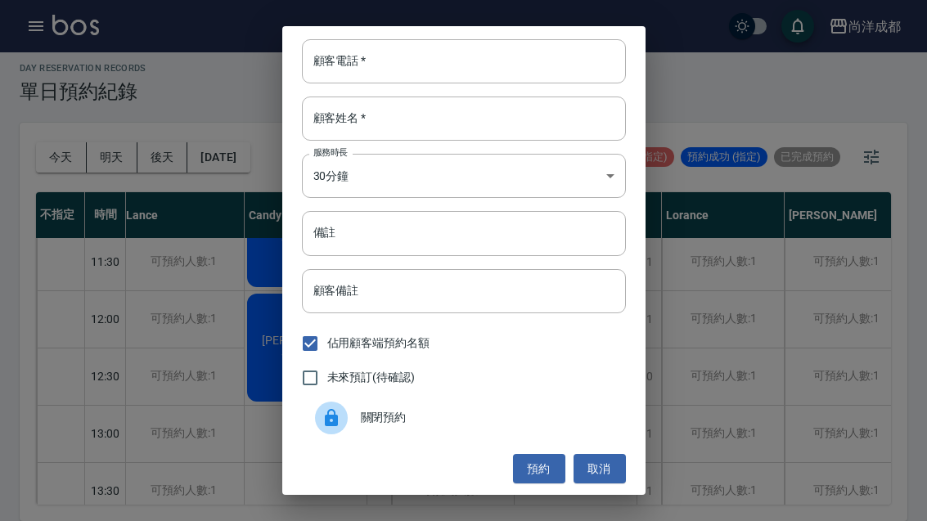
click at [615, 462] on button "取消" at bounding box center [600, 469] width 52 height 30
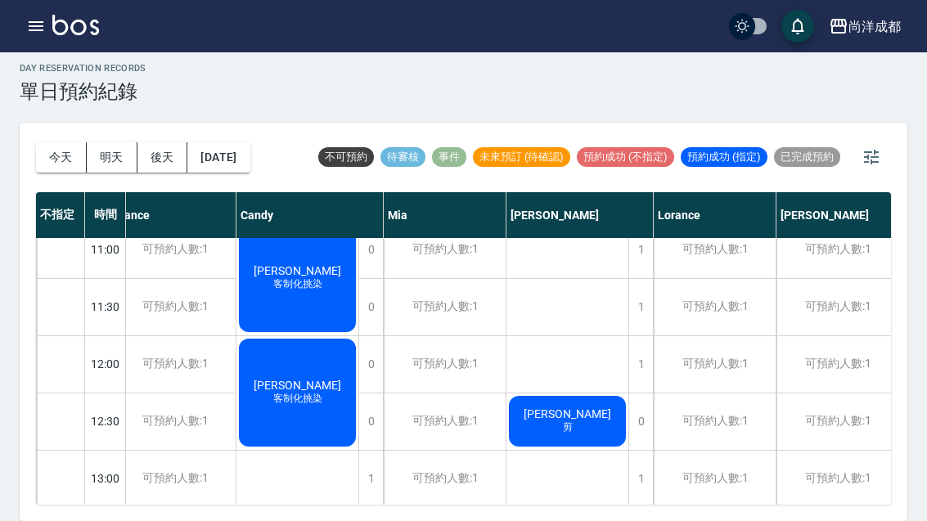
scroll to position [133, 13]
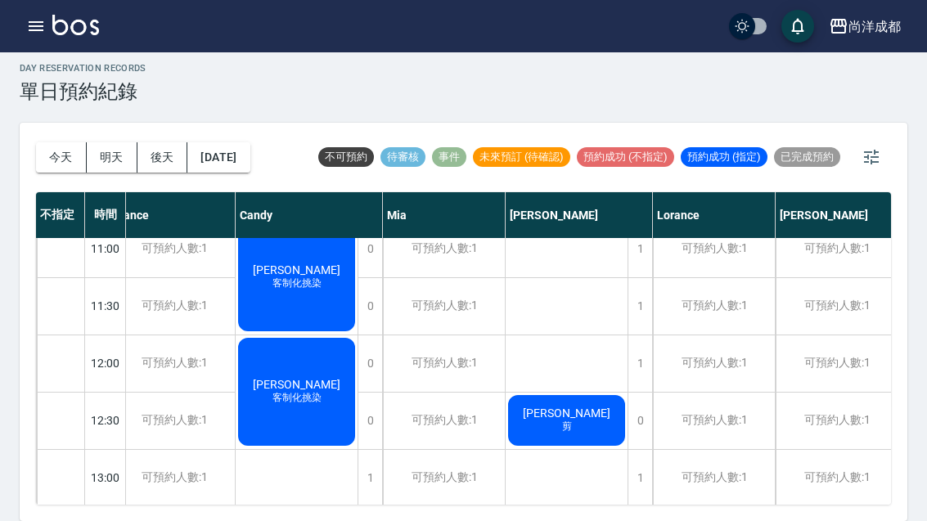
click at [630, 336] on div "1" at bounding box center [640, 364] width 25 height 56
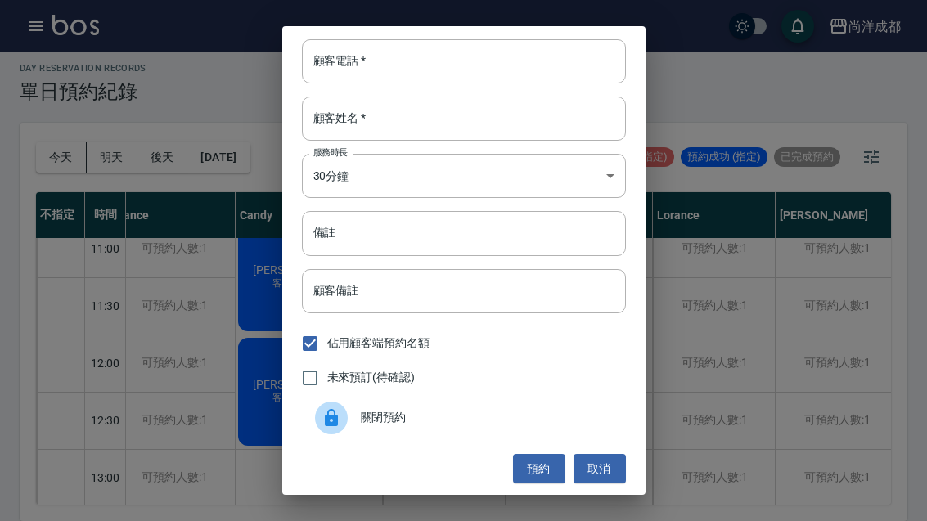
click at [556, 74] on input "顧客電話   *" at bounding box center [464, 61] width 324 height 44
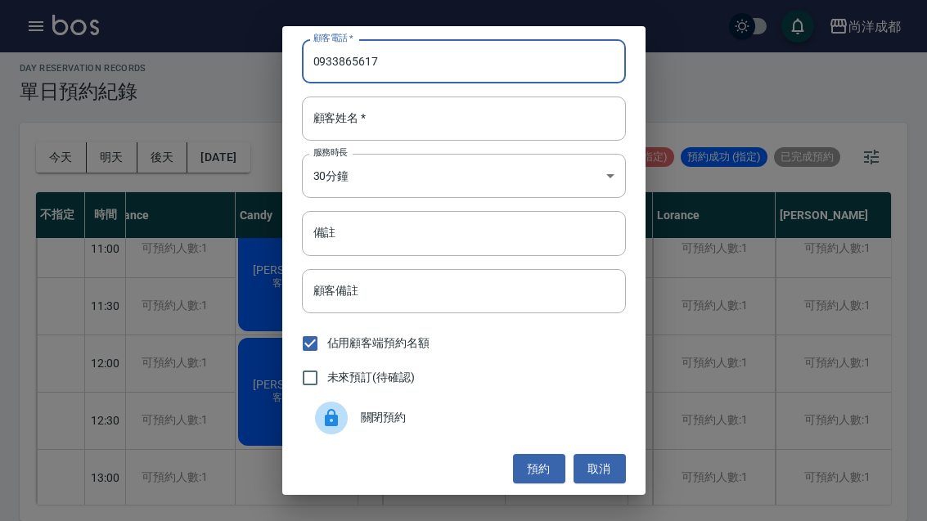
type input "0933865617"
click at [493, 123] on input "顧客姓名   *" at bounding box center [464, 119] width 324 height 44
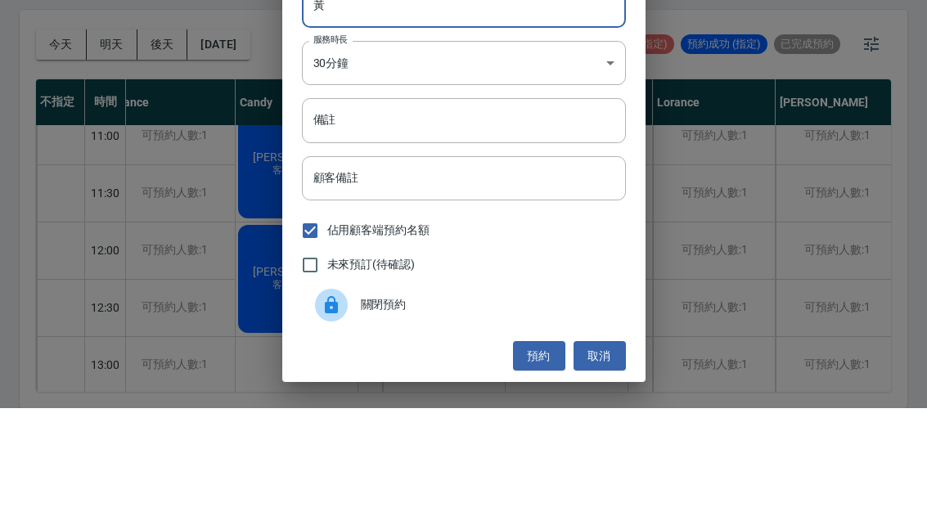
type input "黃"
click at [493, 211] on input "備註" at bounding box center [464, 233] width 324 height 44
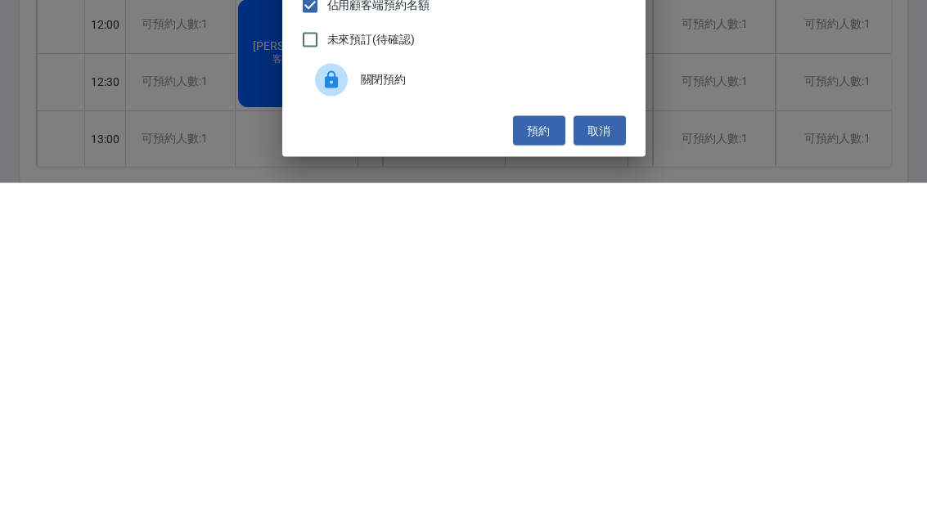
type input "燙"
click at [545, 454] on button "預約" at bounding box center [539, 469] width 52 height 30
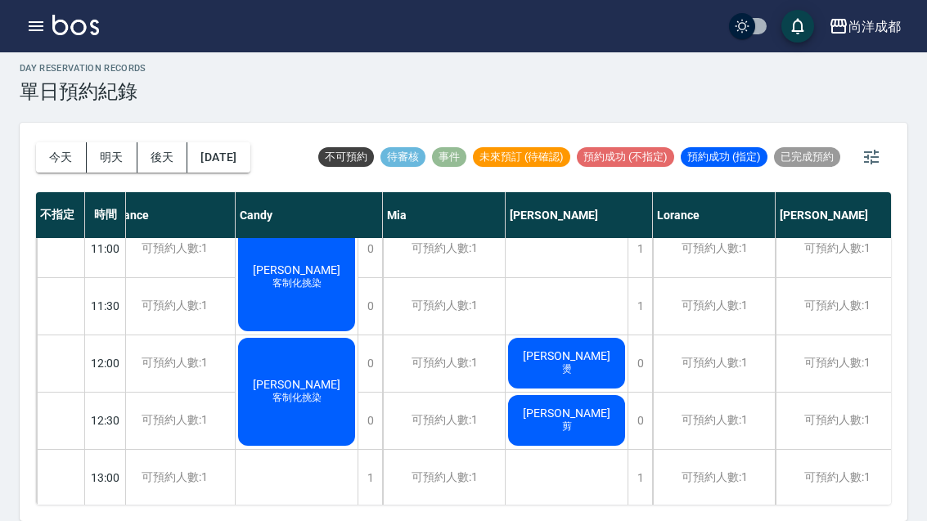
click at [65, 142] on button "今天" at bounding box center [61, 157] width 51 height 30
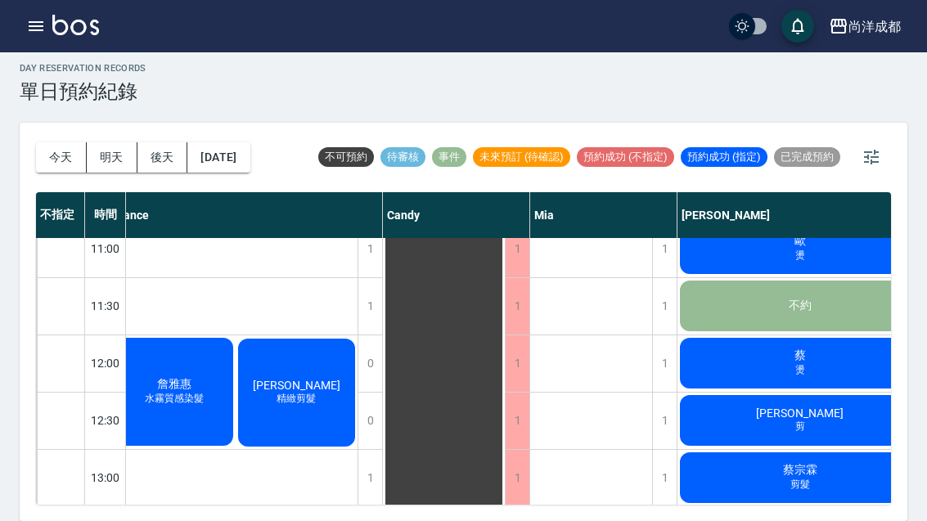
click at [240, 142] on button "[DATE]" at bounding box center [218, 157] width 62 height 30
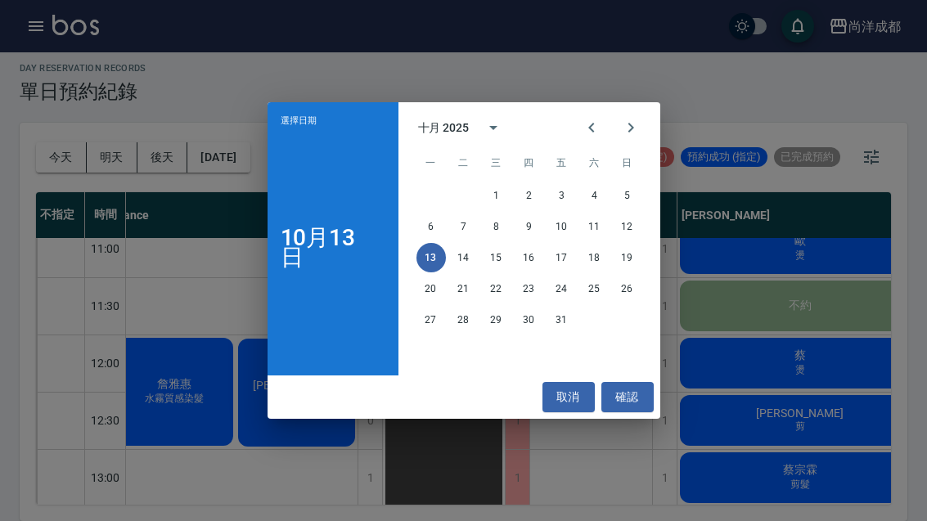
click at [588, 258] on button "18" at bounding box center [594, 257] width 29 height 29
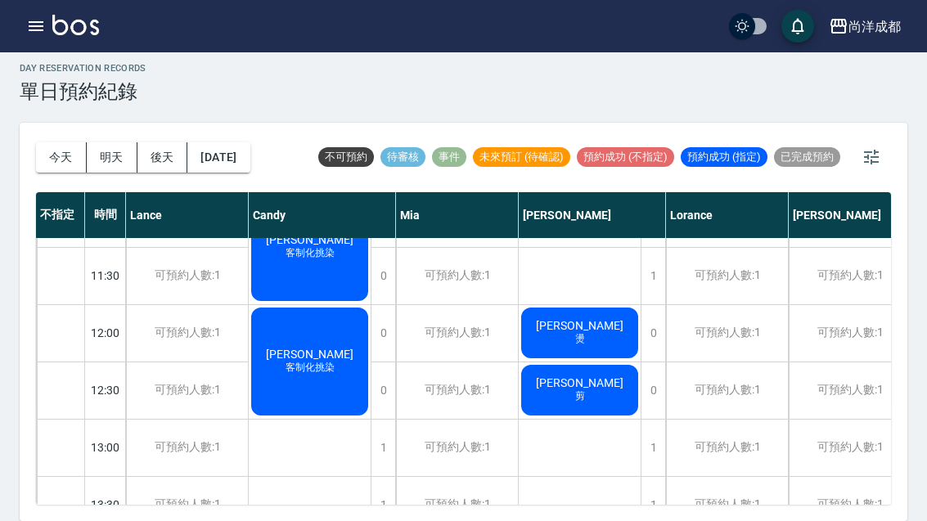
scroll to position [162, 0]
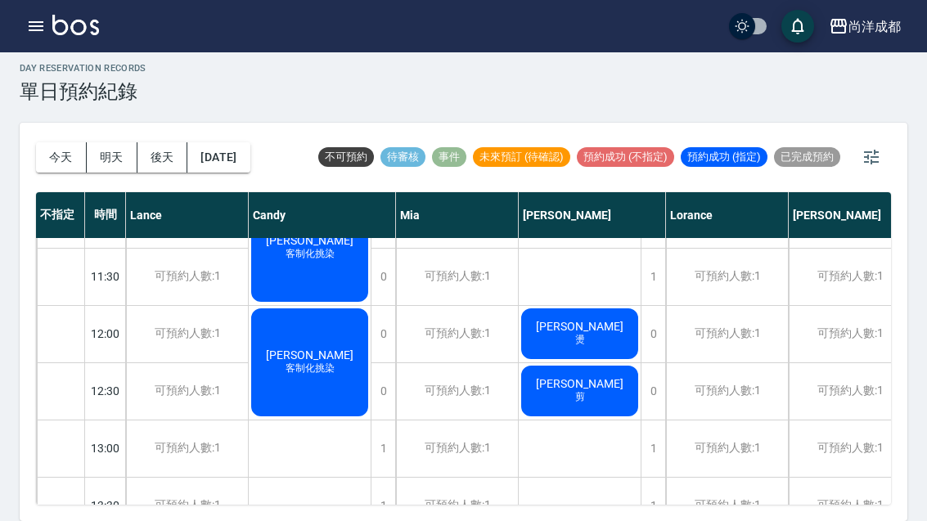
click at [642, 421] on div "1" at bounding box center [653, 449] width 25 height 56
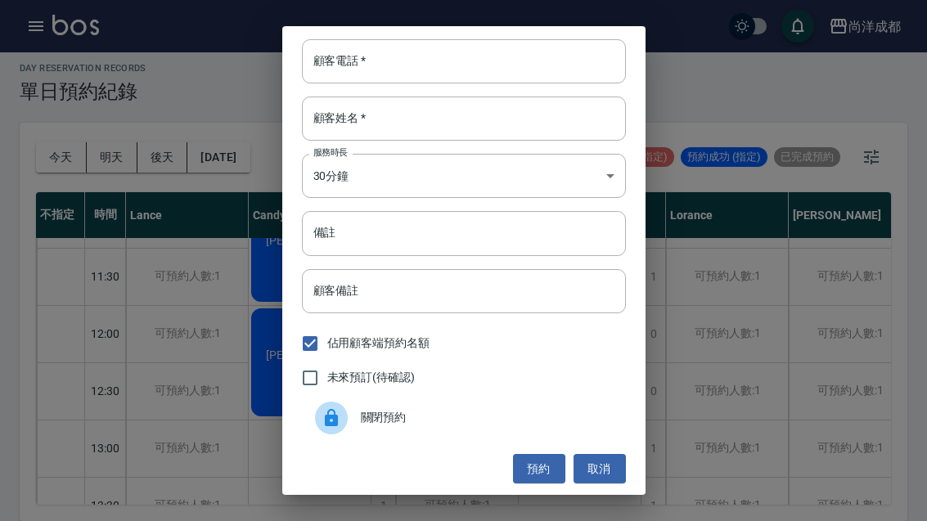
click at [517, 60] on input "顧客電話   *" at bounding box center [464, 61] width 324 height 44
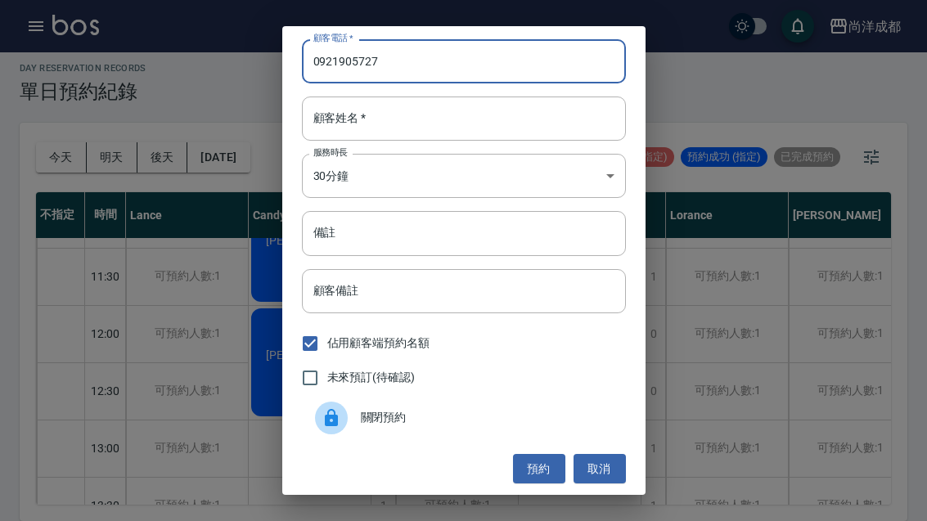
type input "0921905727"
click at [462, 116] on input "顧客姓名   *" at bounding box center [464, 119] width 324 height 44
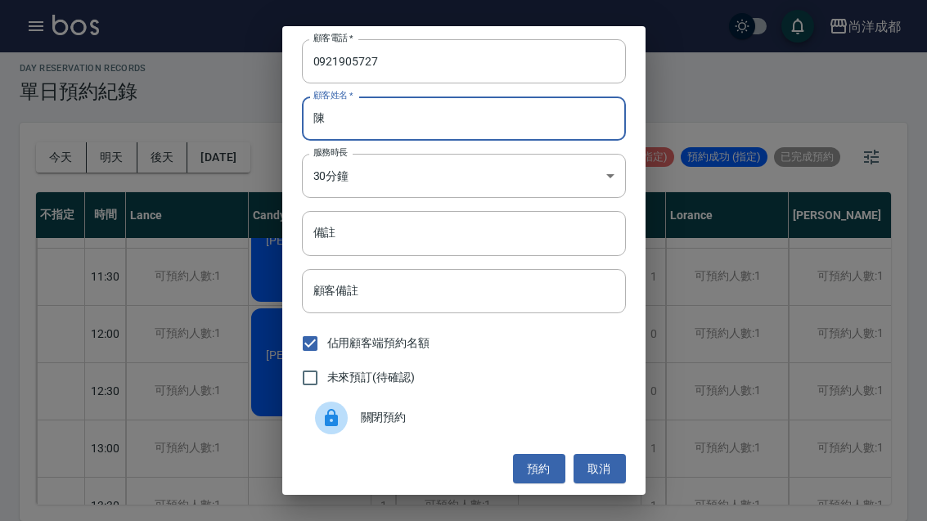
type input "陳"
click at [478, 230] on input "備註" at bounding box center [464, 233] width 324 height 44
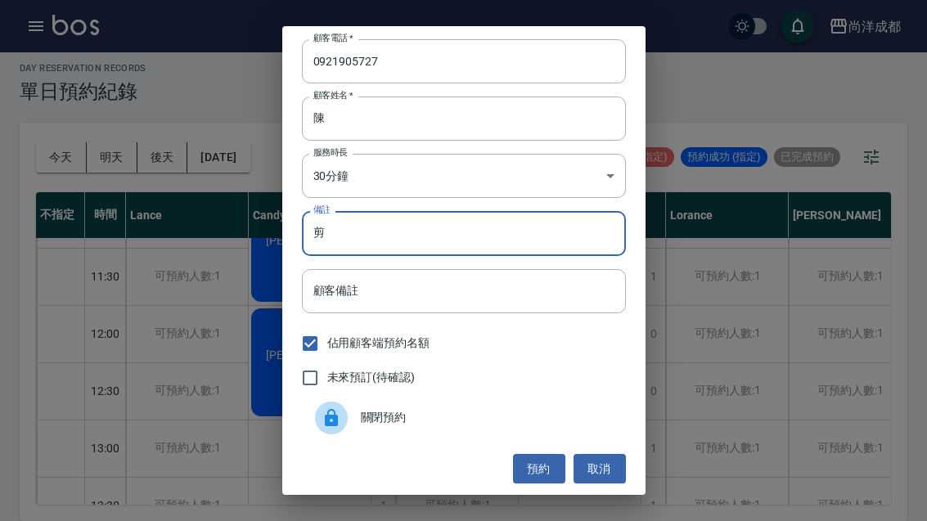
type input "剪"
click at [537, 466] on button "預約" at bounding box center [539, 469] width 52 height 30
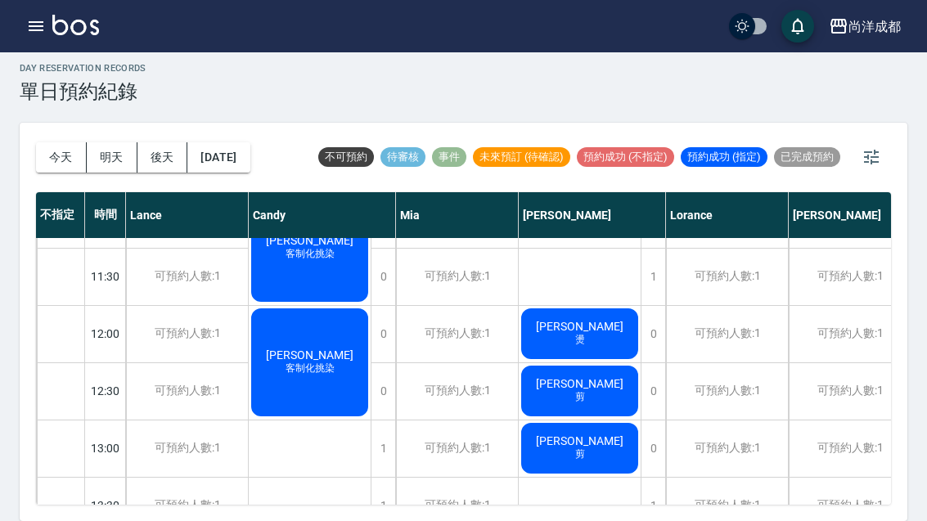
click at [116, 142] on button "明天" at bounding box center [112, 157] width 51 height 30
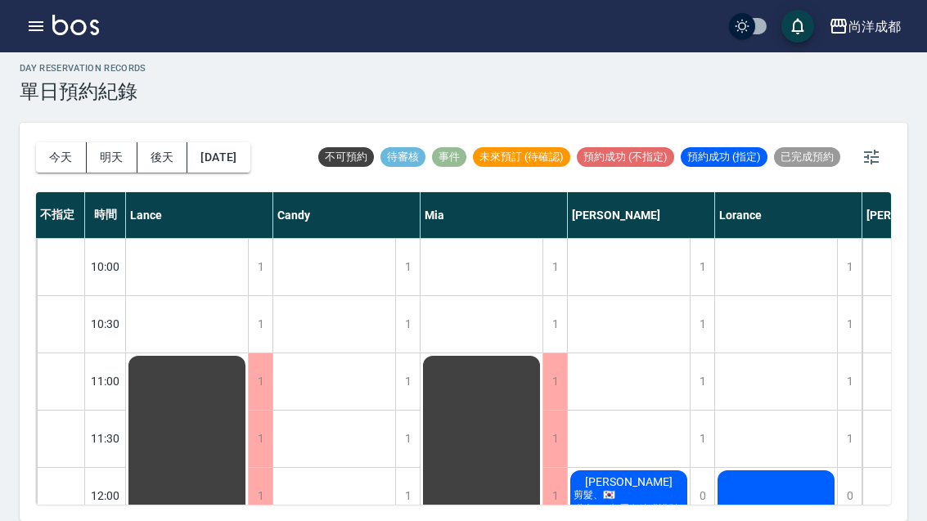
click at [110, 142] on button "明天" at bounding box center [112, 157] width 51 height 30
click at [113, 142] on button "明天" at bounding box center [112, 157] width 51 height 30
click at [112, 142] on button "明天" at bounding box center [112, 157] width 51 height 30
click at [106, 142] on button "明天" at bounding box center [112, 157] width 51 height 30
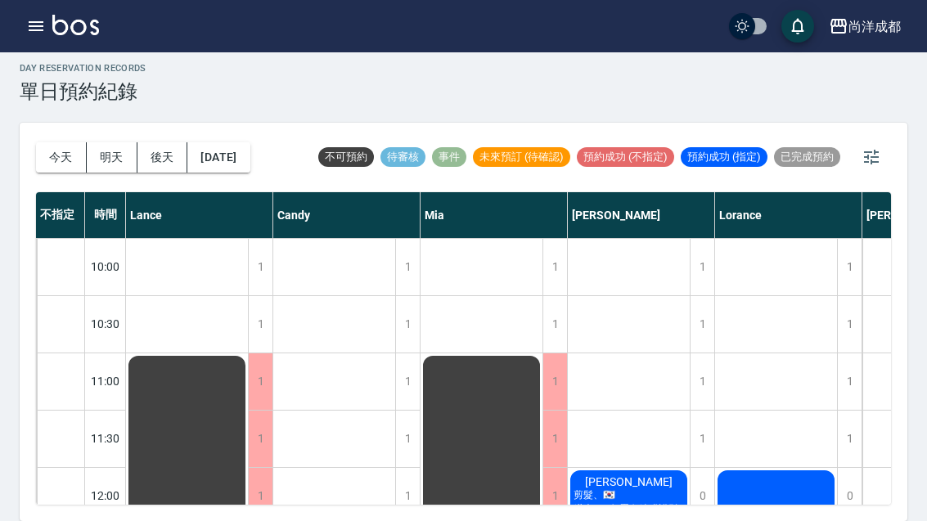
click at [106, 142] on button "明天" at bounding box center [112, 157] width 51 height 30
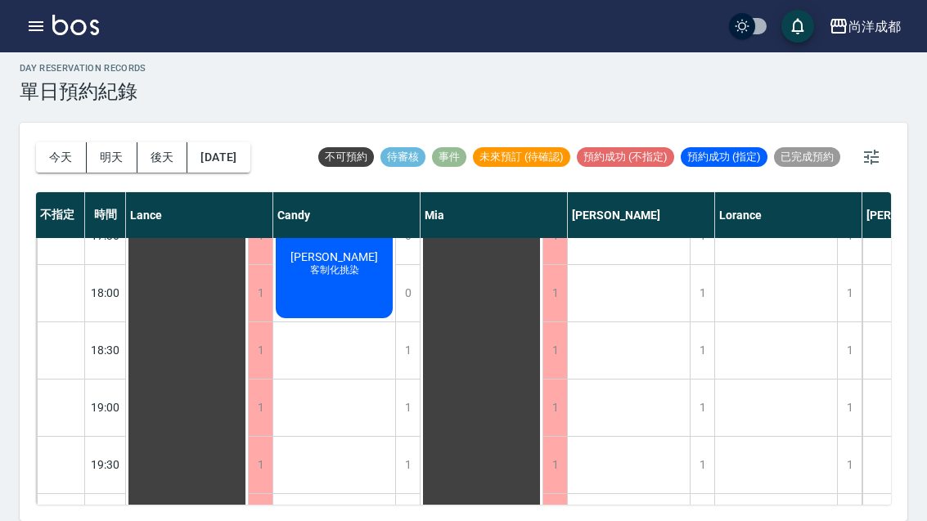
scroll to position [889, 0]
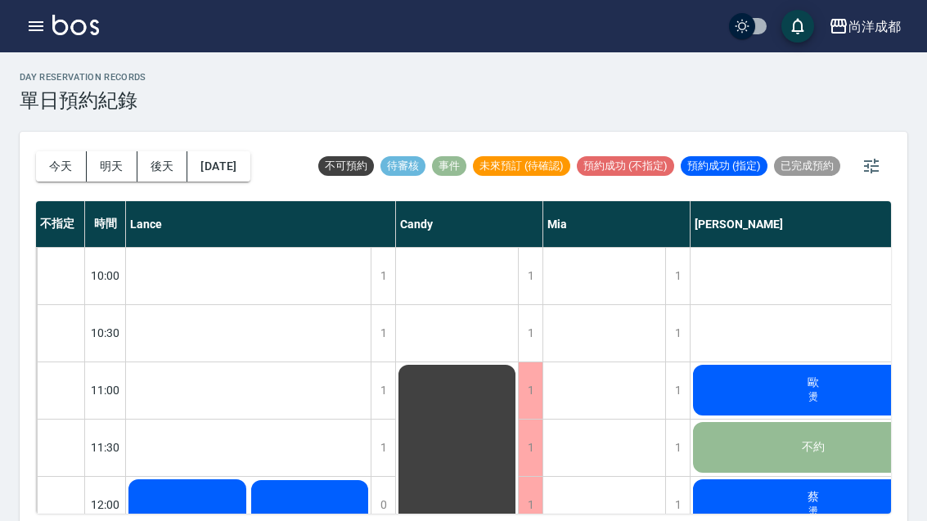
click at [128, 169] on button "明天" at bounding box center [112, 166] width 51 height 30
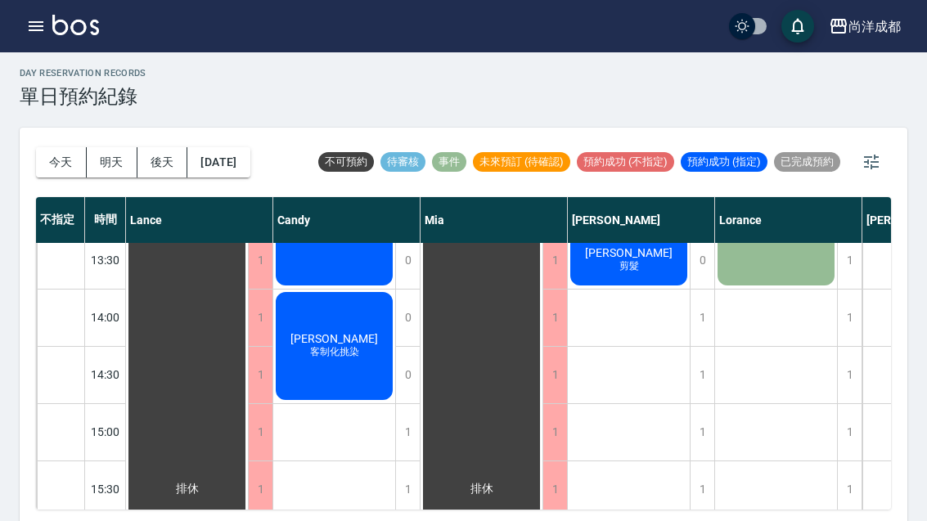
scroll to position [412, 0]
click at [91, 164] on button "明天" at bounding box center [112, 162] width 51 height 30
click at [98, 155] on button "明天" at bounding box center [112, 162] width 51 height 30
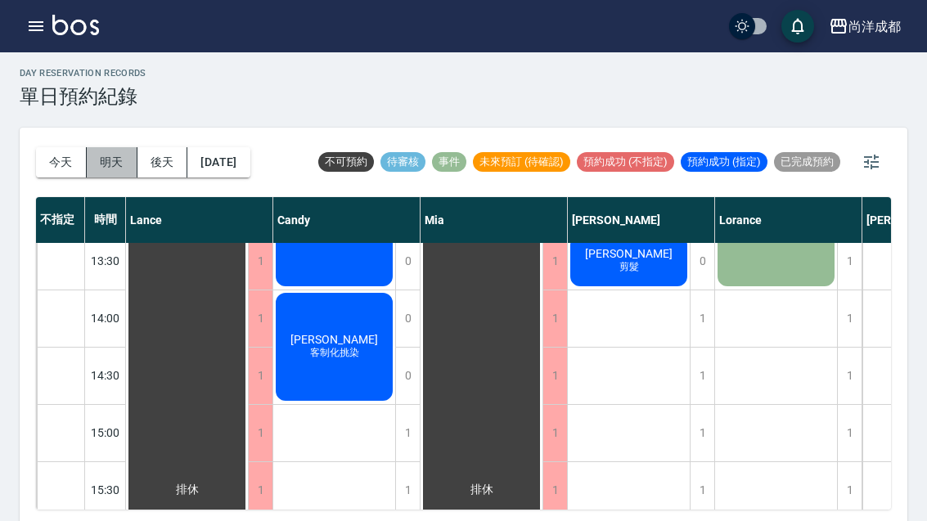
click at [98, 155] on button "明天" at bounding box center [112, 162] width 51 height 30
click at [101, 161] on button "明天" at bounding box center [112, 162] width 51 height 30
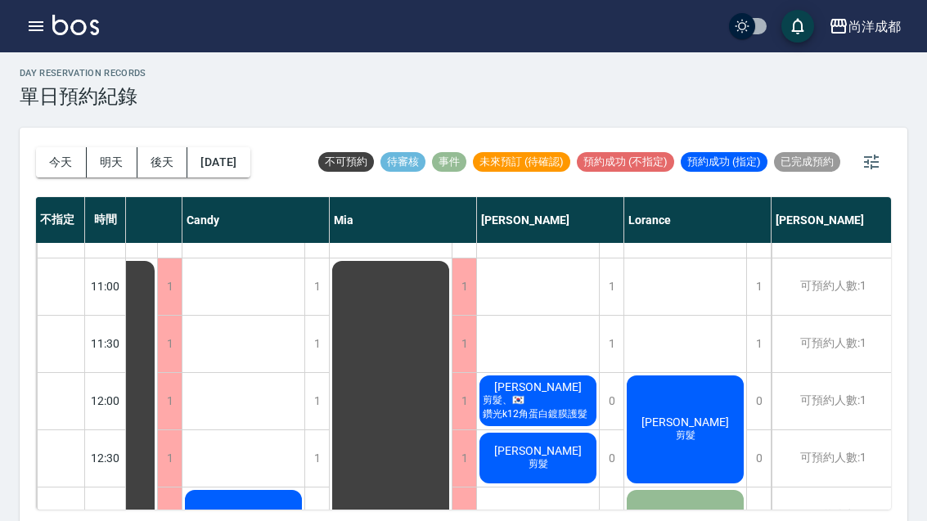
scroll to position [101, 89]
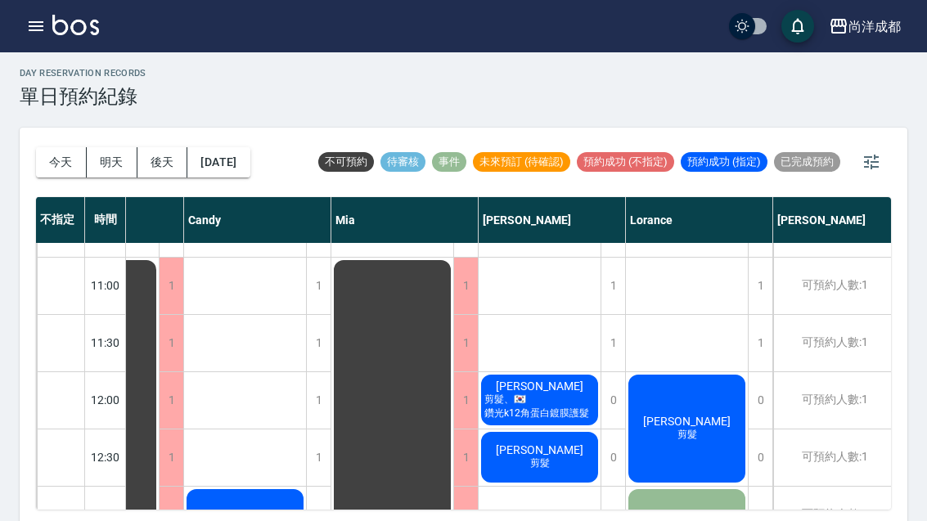
click at [200, 175] on button "[DATE]" at bounding box center [218, 162] width 62 height 30
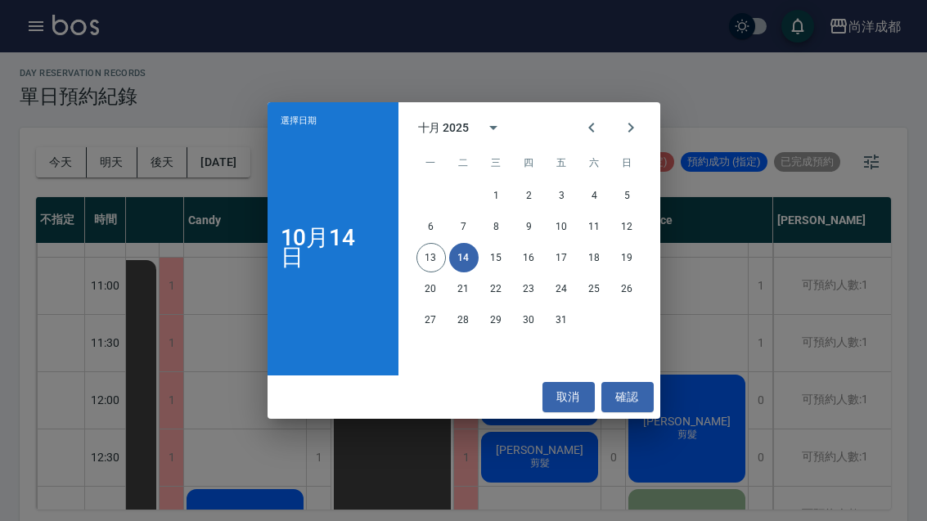
click at [639, 137] on icon "Next month" at bounding box center [631, 128] width 20 height 20
click at [597, 210] on button "1" at bounding box center [594, 195] width 29 height 29
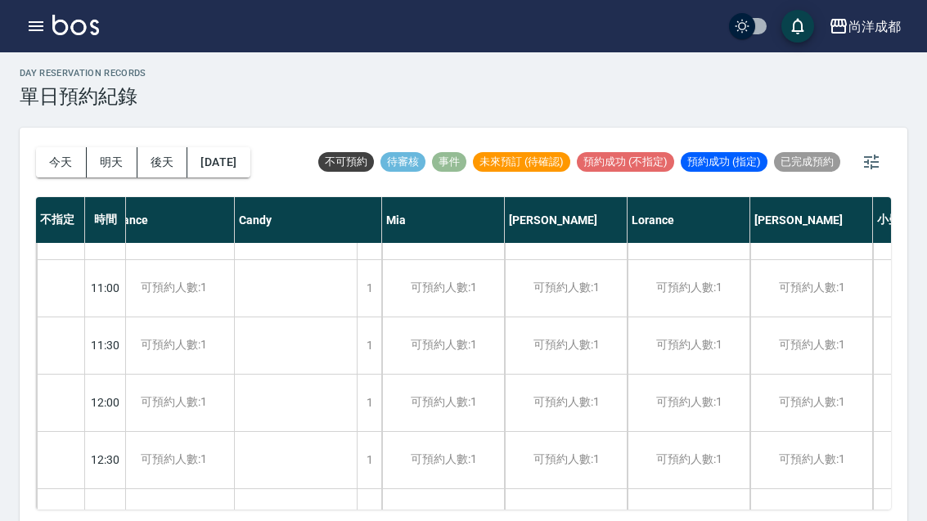
scroll to position [98, 16]
click at [574, 291] on div "可預約人數:1" at bounding box center [564, 288] width 122 height 56
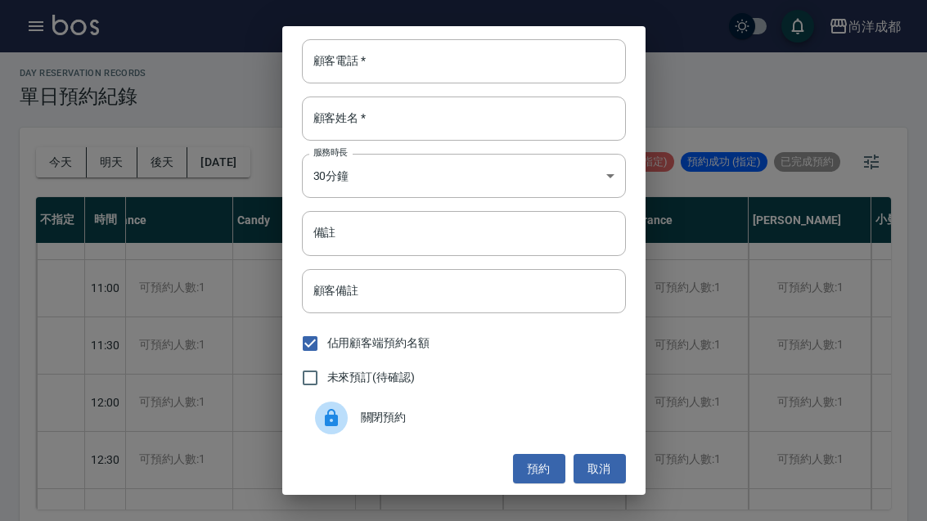
click at [473, 81] on input "顧客電話   *" at bounding box center [464, 61] width 324 height 44
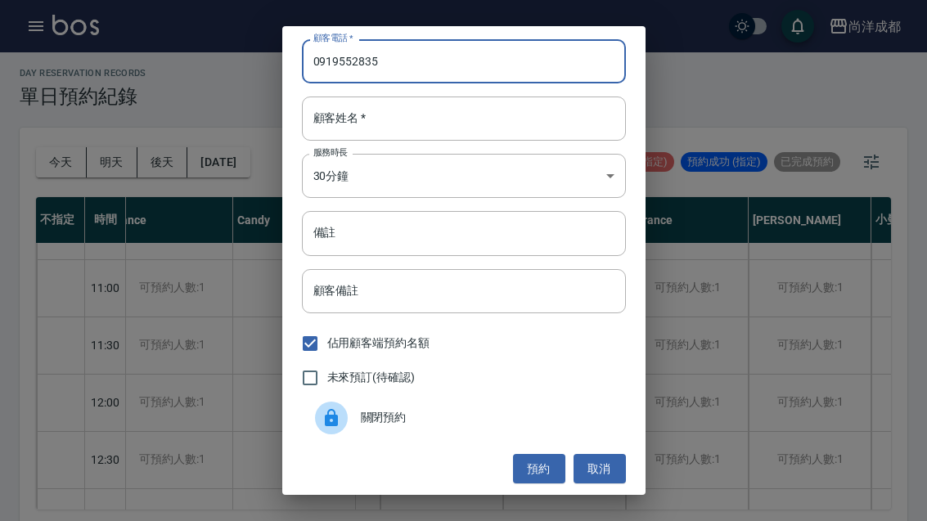
type input "0919552835"
click at [455, 141] on input "顧客姓名   *" at bounding box center [464, 119] width 324 height 44
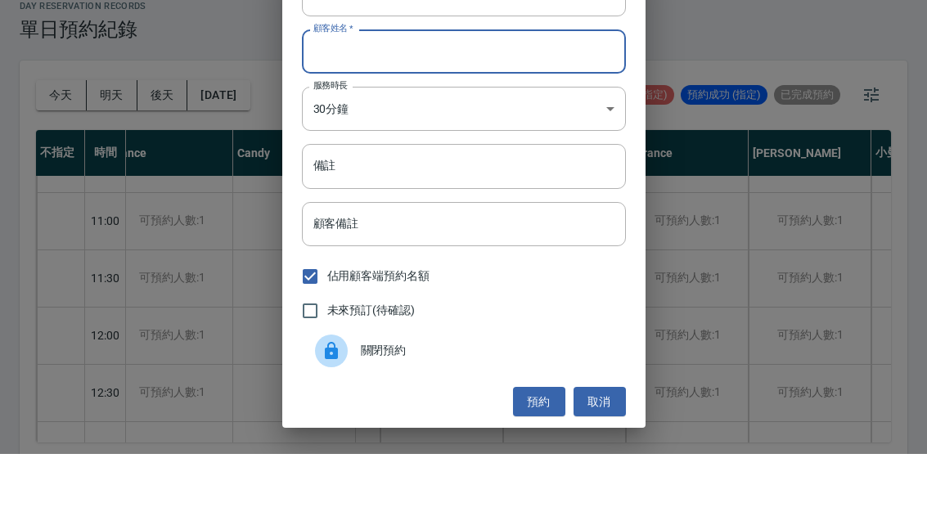
click at [484, 211] on input "備註" at bounding box center [464, 233] width 324 height 44
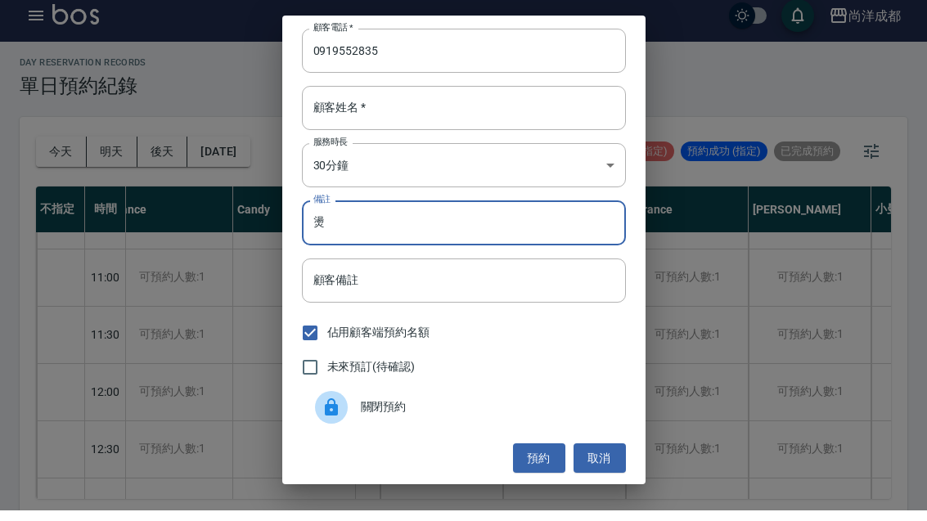
type input "燙"
click at [435, 141] on input "顧客姓名   *" at bounding box center [464, 119] width 324 height 44
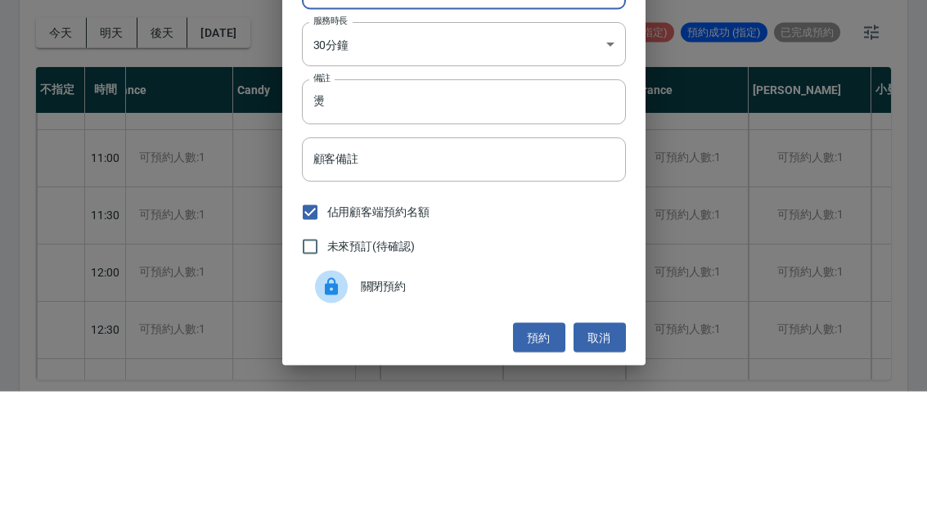
scroll to position [2, 0]
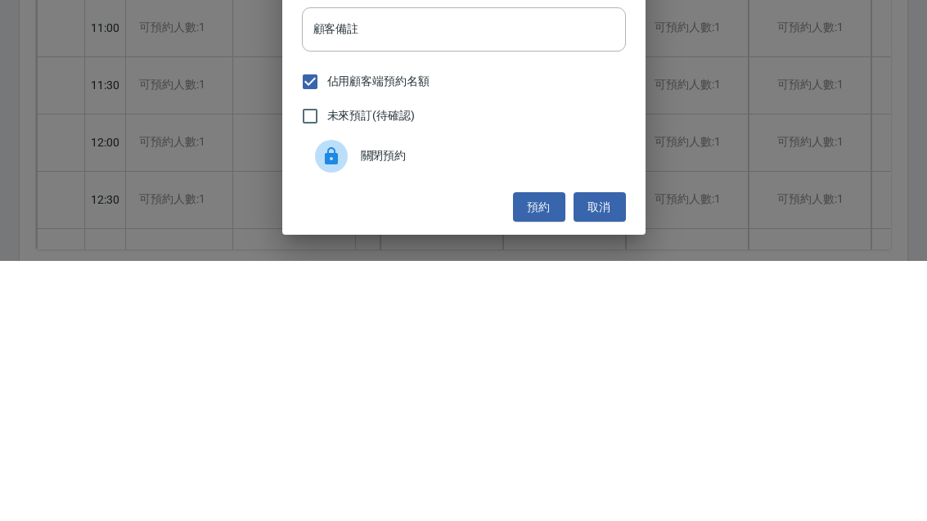
type input "黃"
click at [529, 453] on button "預約" at bounding box center [539, 468] width 52 height 30
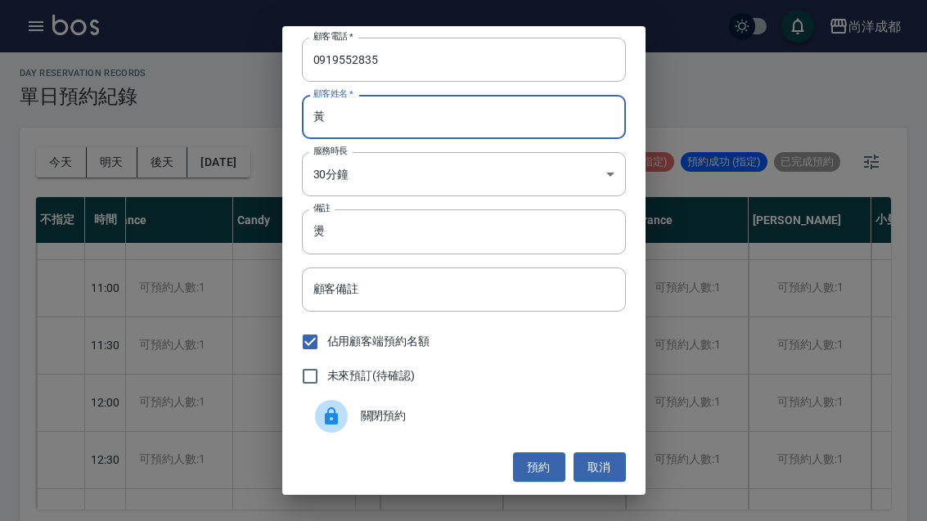
scroll to position [0, 0]
